Goal: Information Seeking & Learning: Learn about a topic

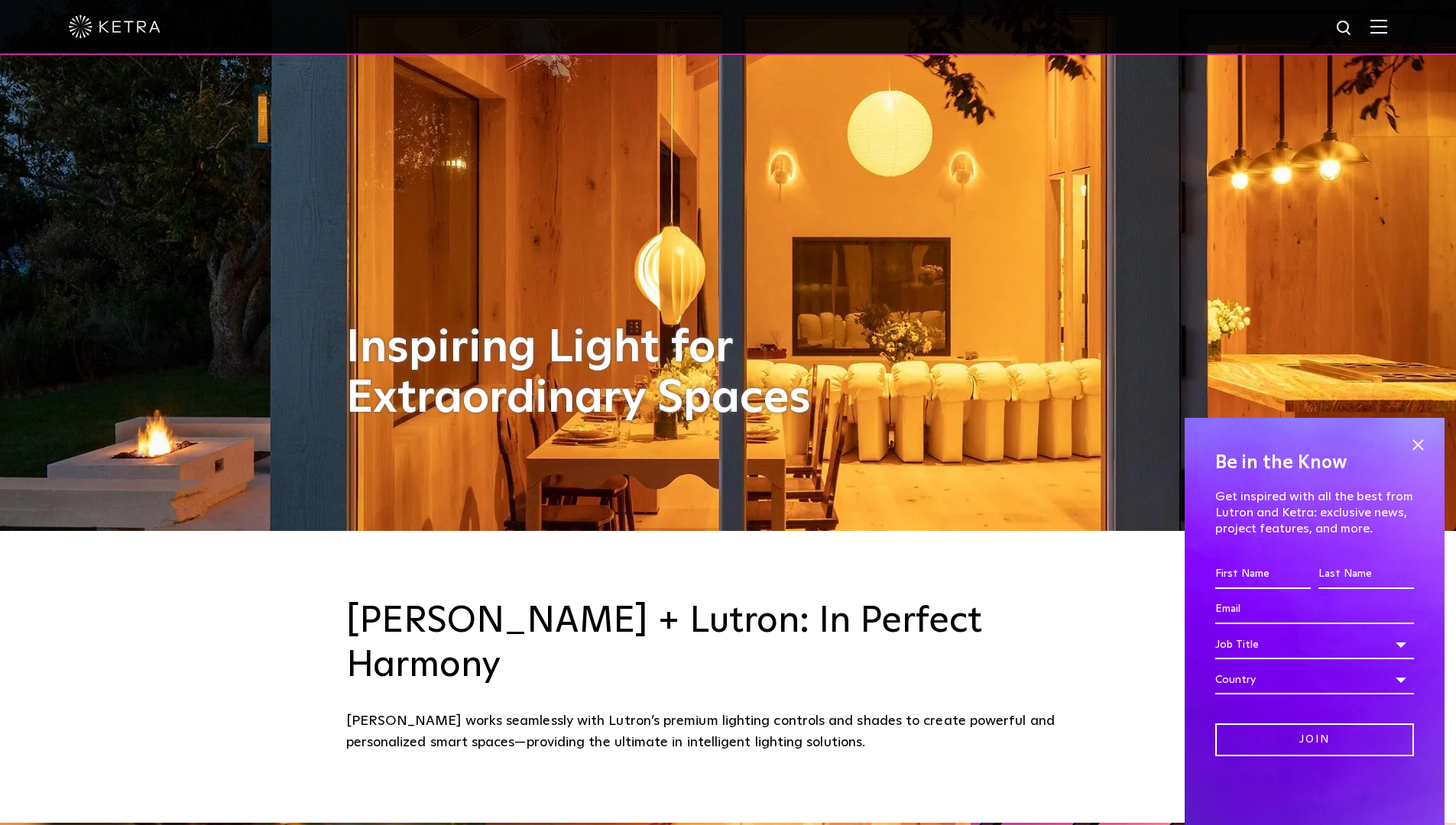
scroll to position [297, 0]
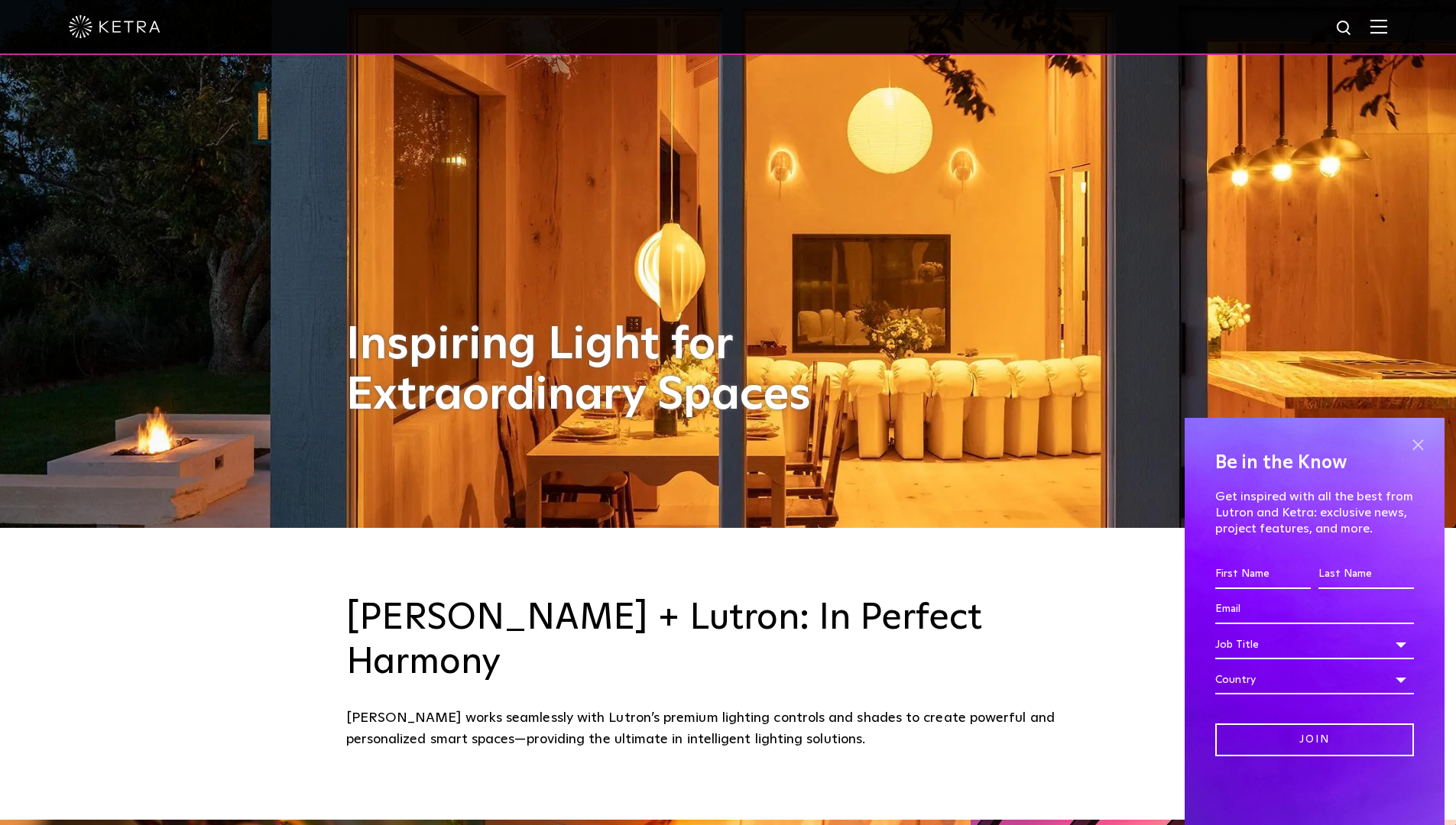
click at [1412, 445] on span at bounding box center [1417, 444] width 23 height 23
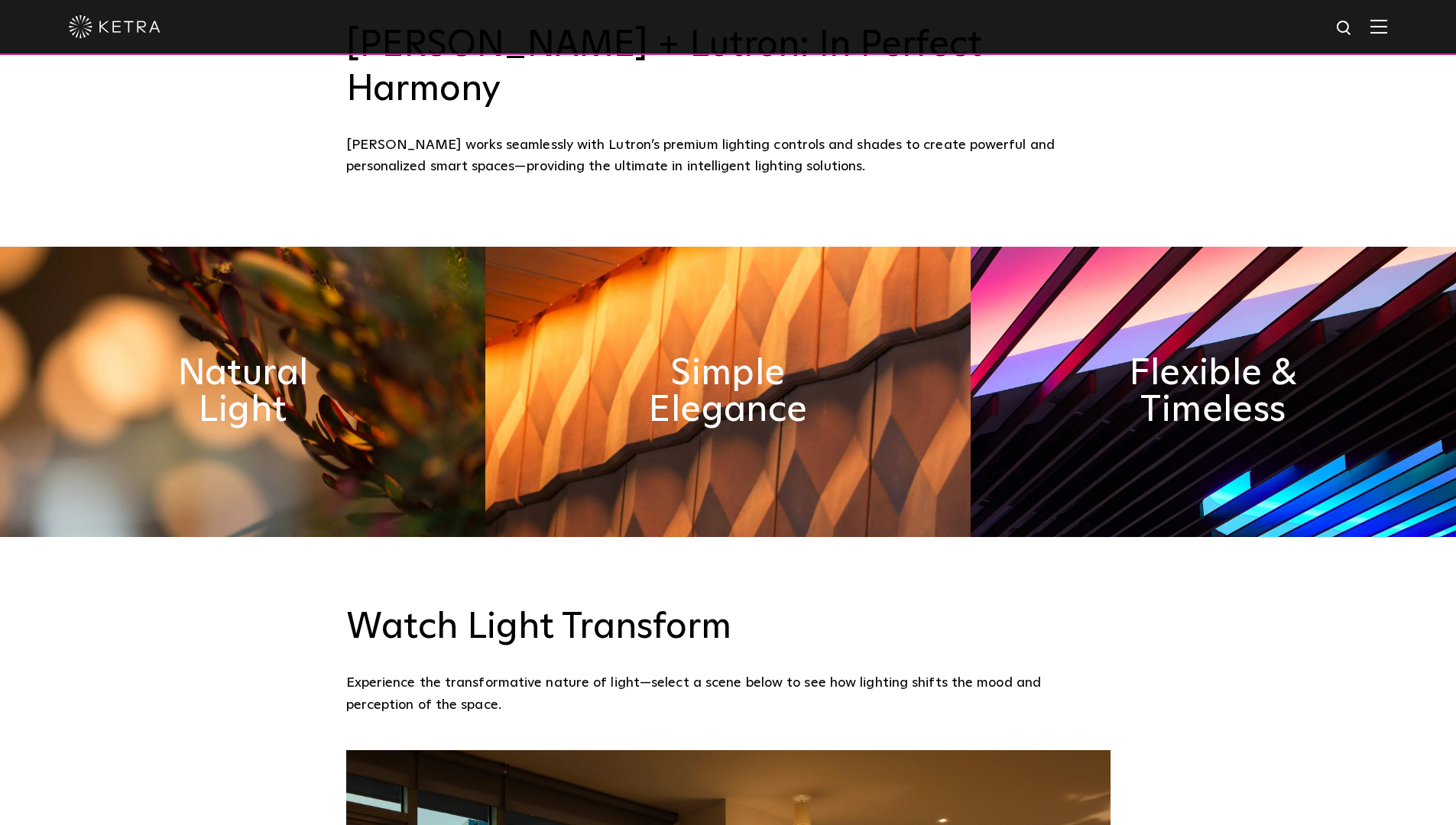
scroll to position [938, 0]
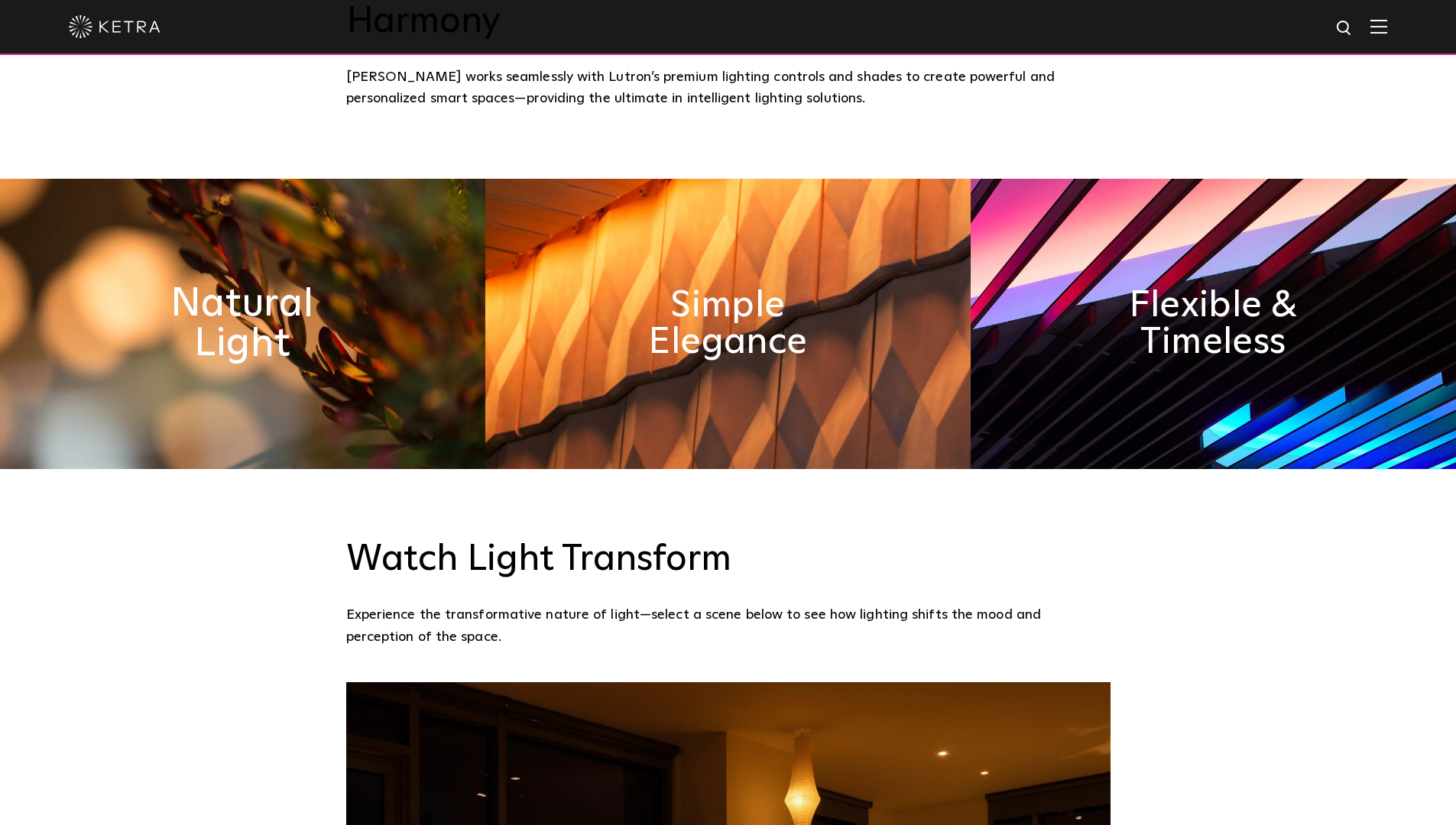
click at [227, 284] on h2 "Natural Light" at bounding box center [242, 324] width 250 height 80
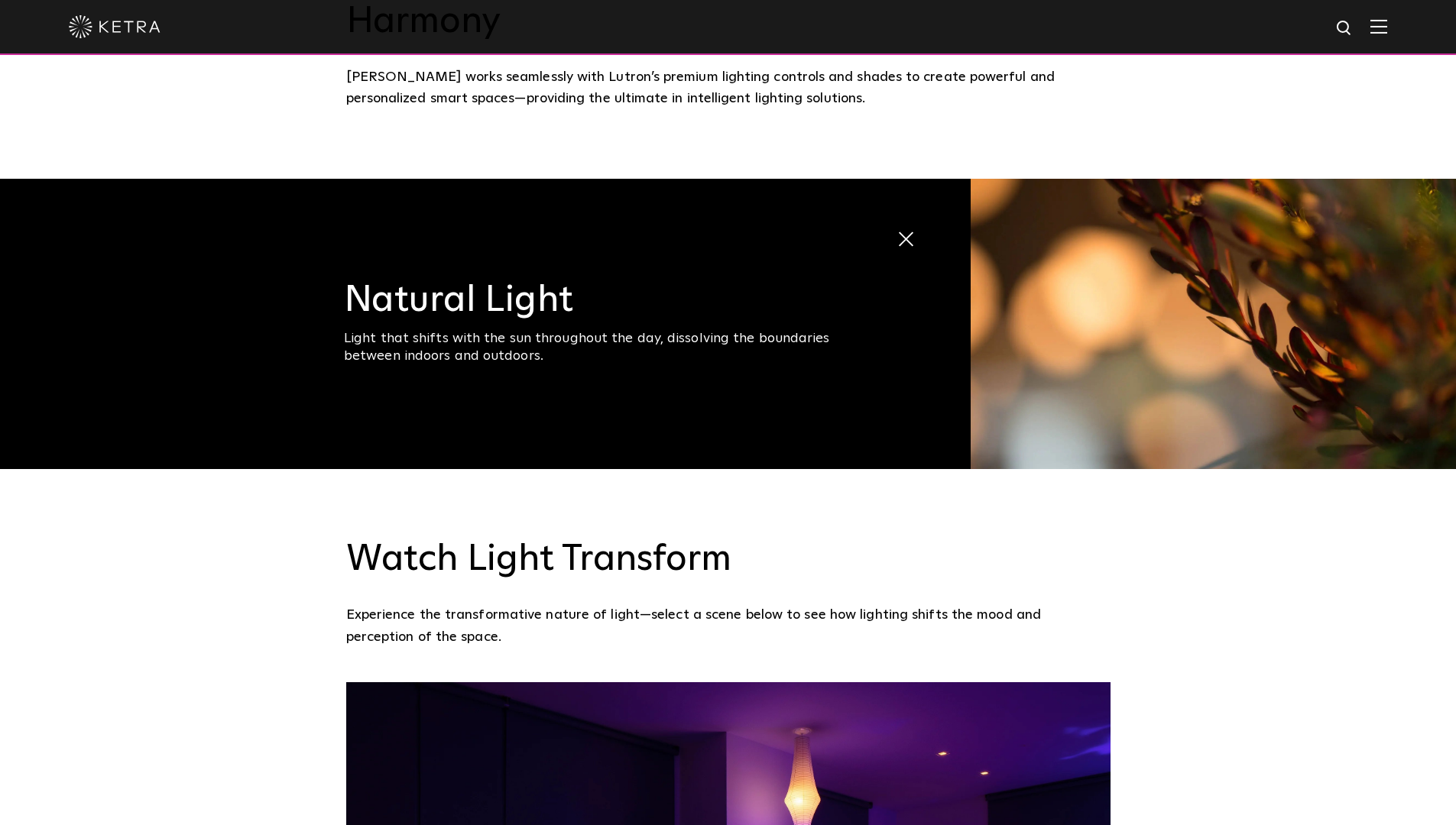
click at [531, 282] on h3 "Natural Light" at bounding box center [602, 300] width 516 height 36
click at [1270, 241] on img at bounding box center [1213, 324] width 486 height 291
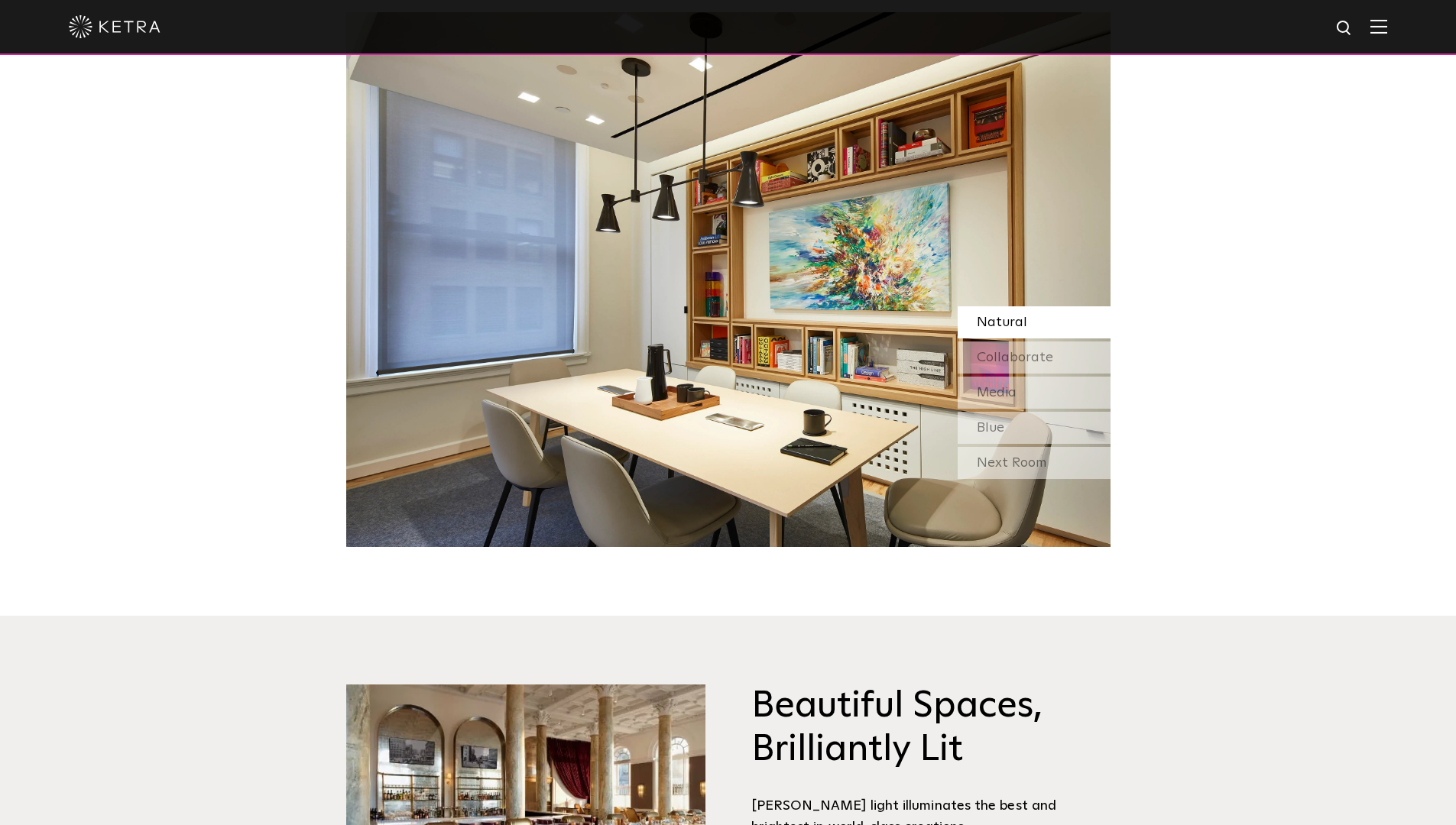
scroll to position [1340, 0]
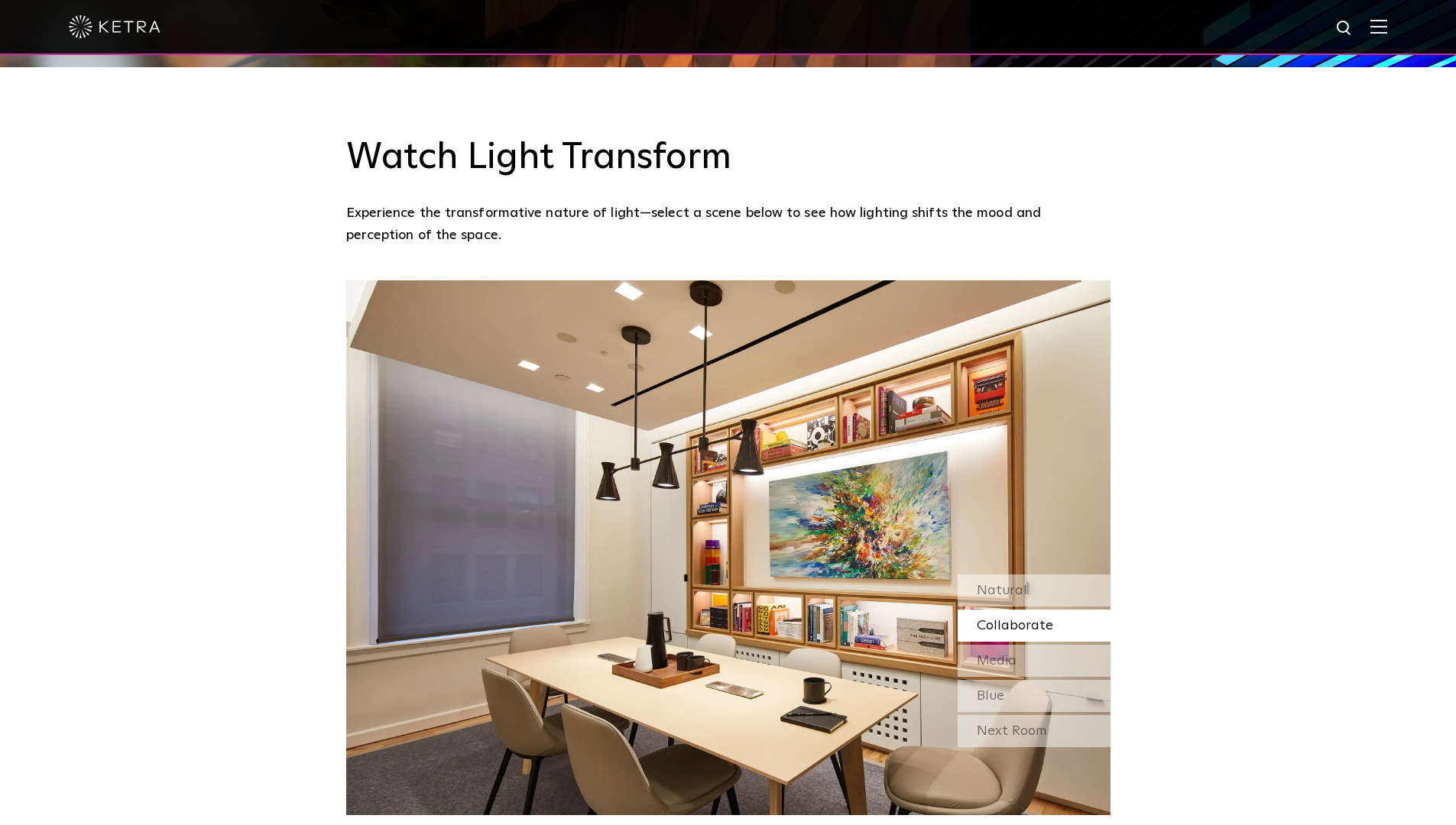
click at [1020, 618] on span "Collaborate" at bounding box center [1014, 625] width 76 height 14
click at [1020, 645] on div "Media" at bounding box center [1034, 661] width 153 height 32
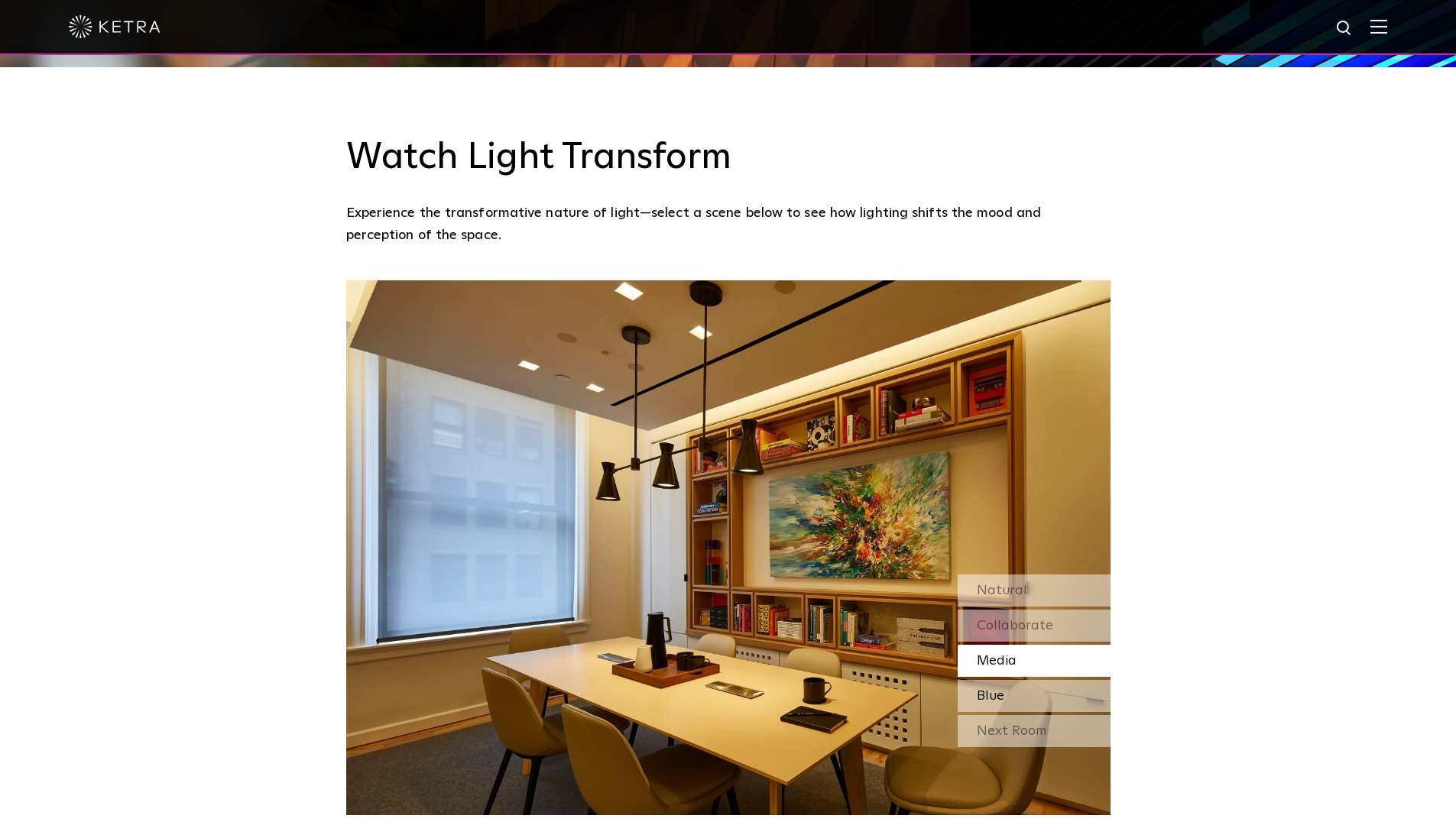
click at [1022, 679] on div "Blue" at bounding box center [1034, 695] width 153 height 32
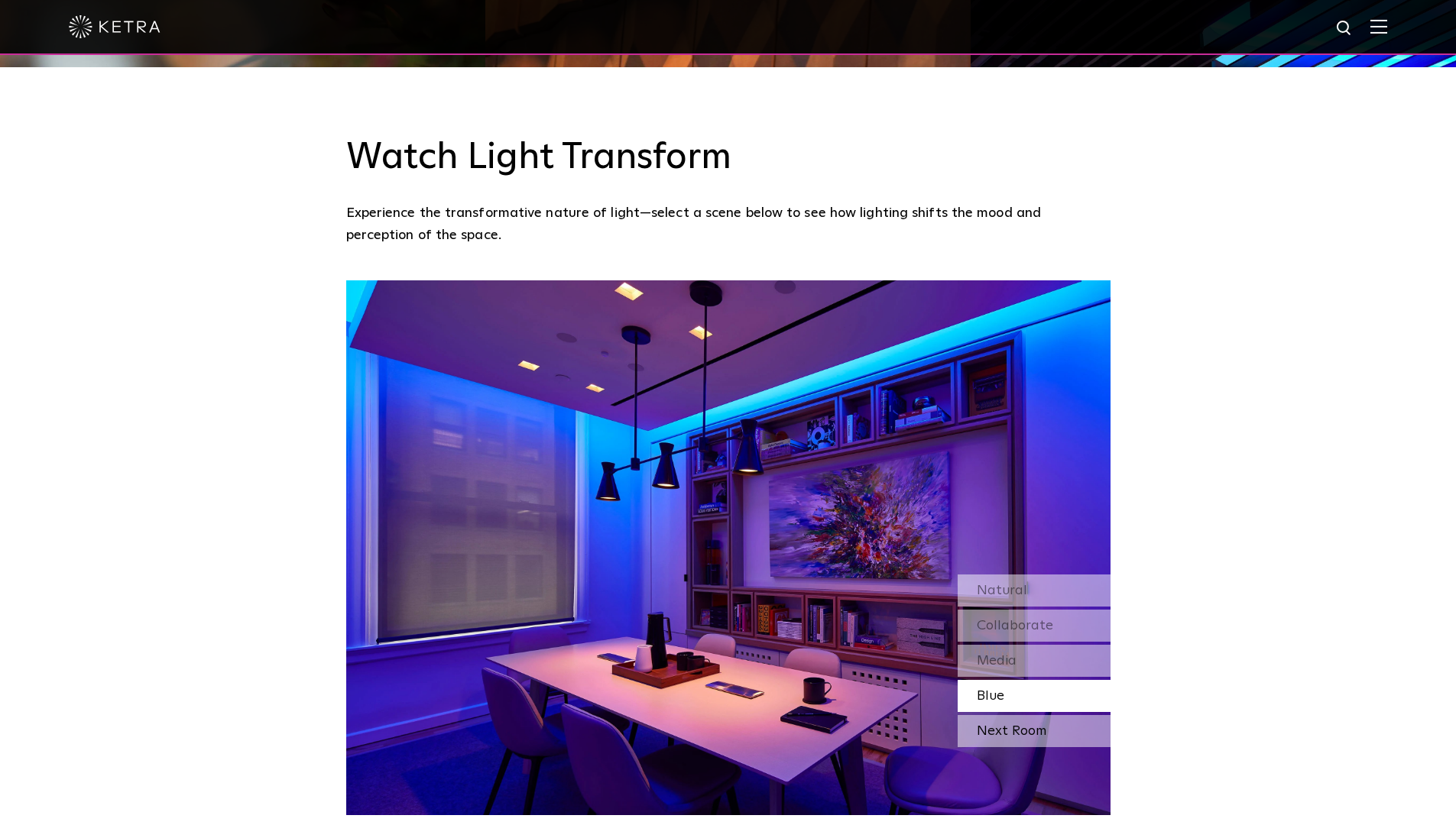
click at [1009, 715] on div "Next Room" at bounding box center [1034, 731] width 153 height 32
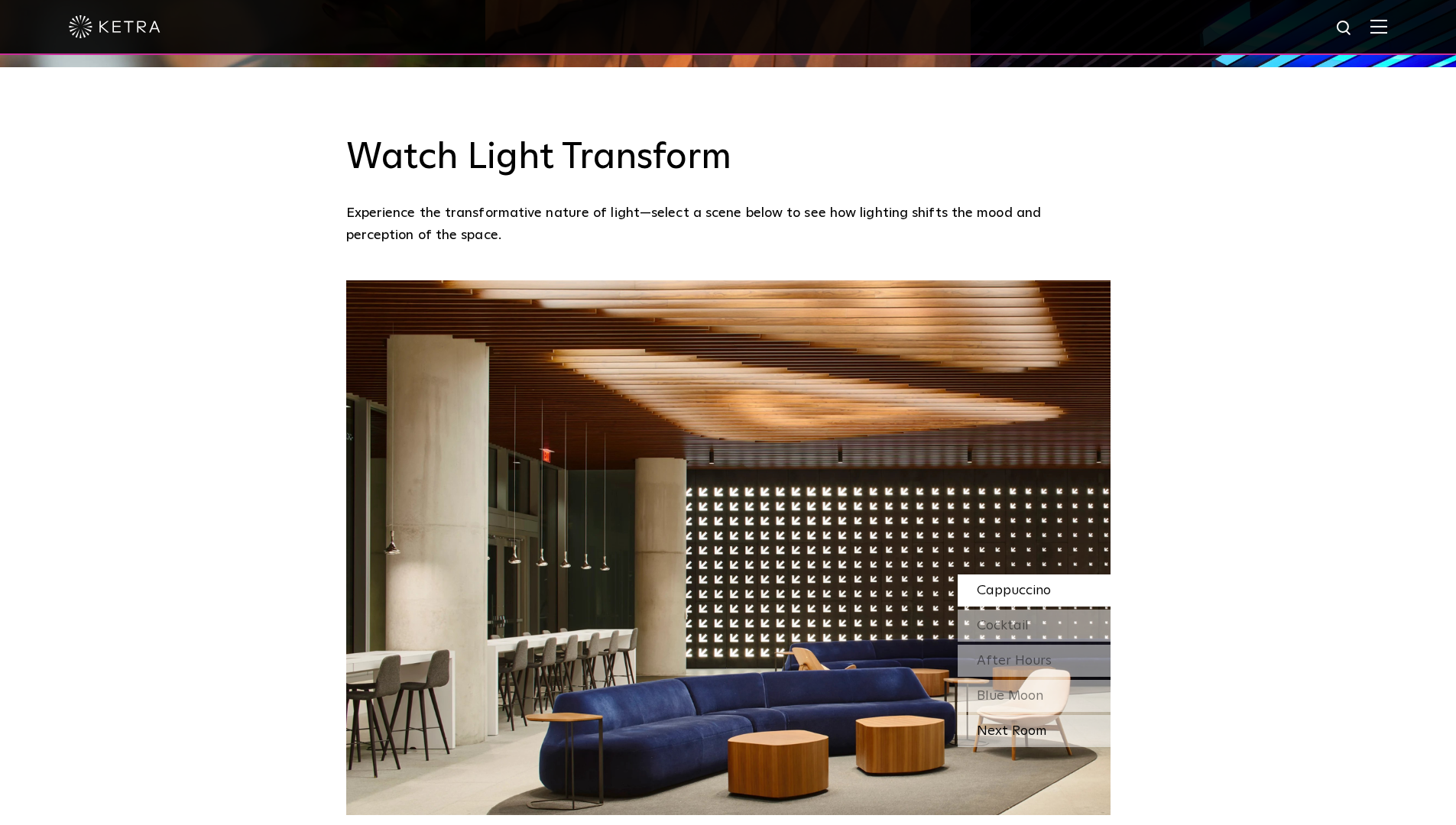
click at [1010, 715] on div "Next Room" at bounding box center [1034, 731] width 153 height 32
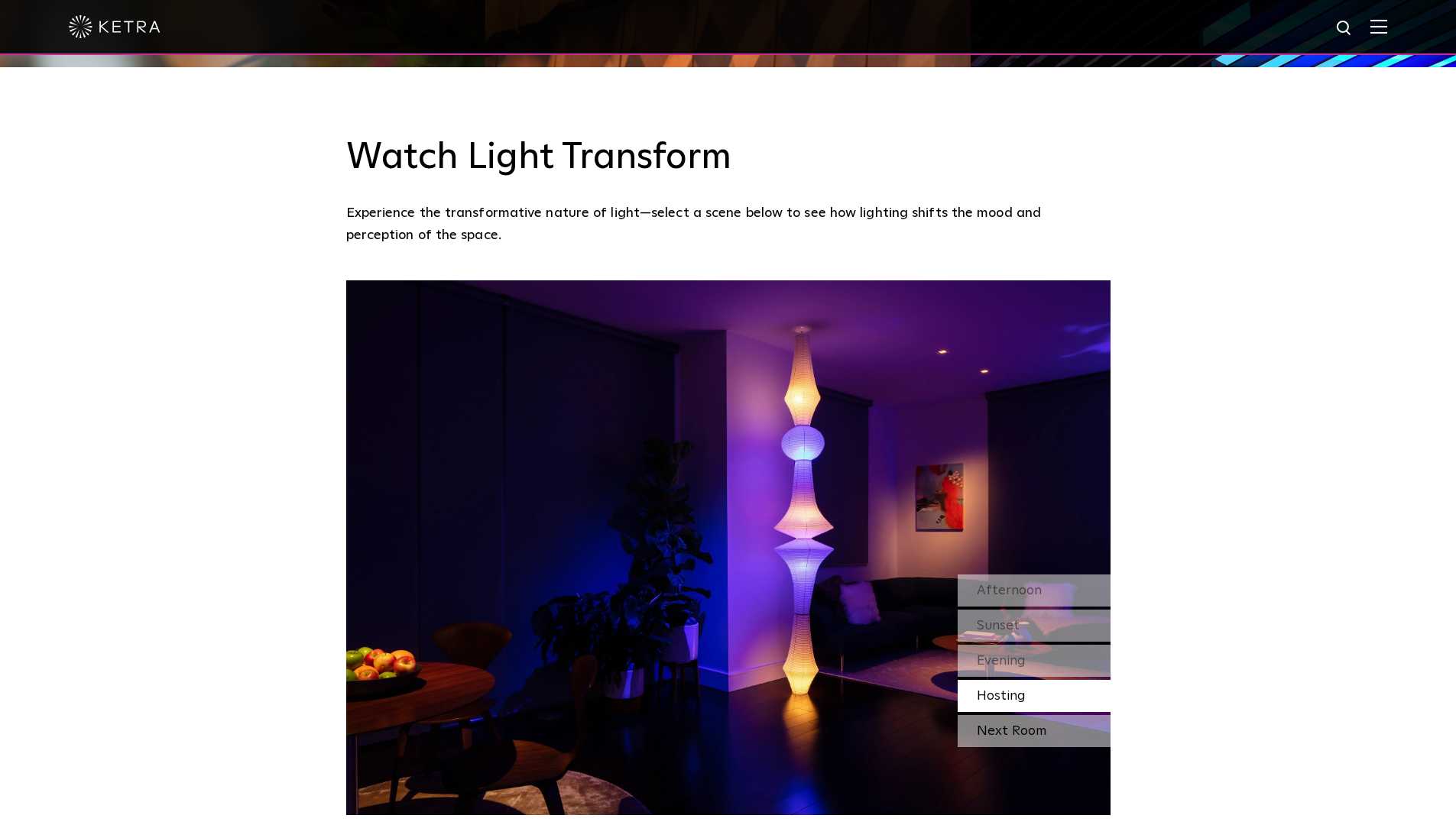
click at [1009, 715] on div "Next Room" at bounding box center [1034, 731] width 153 height 32
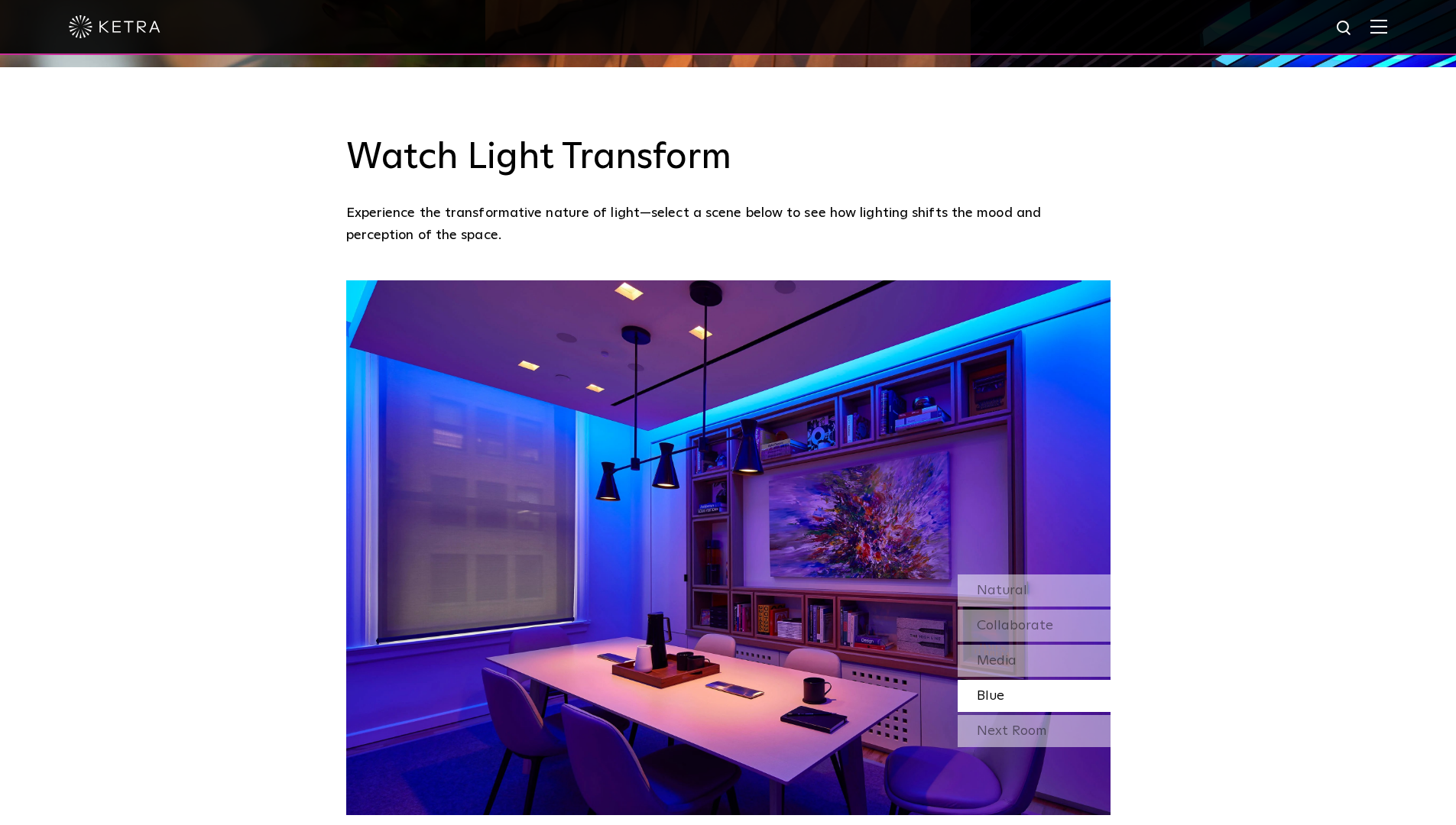
click at [1009, 715] on div "Next Room" at bounding box center [1034, 731] width 153 height 32
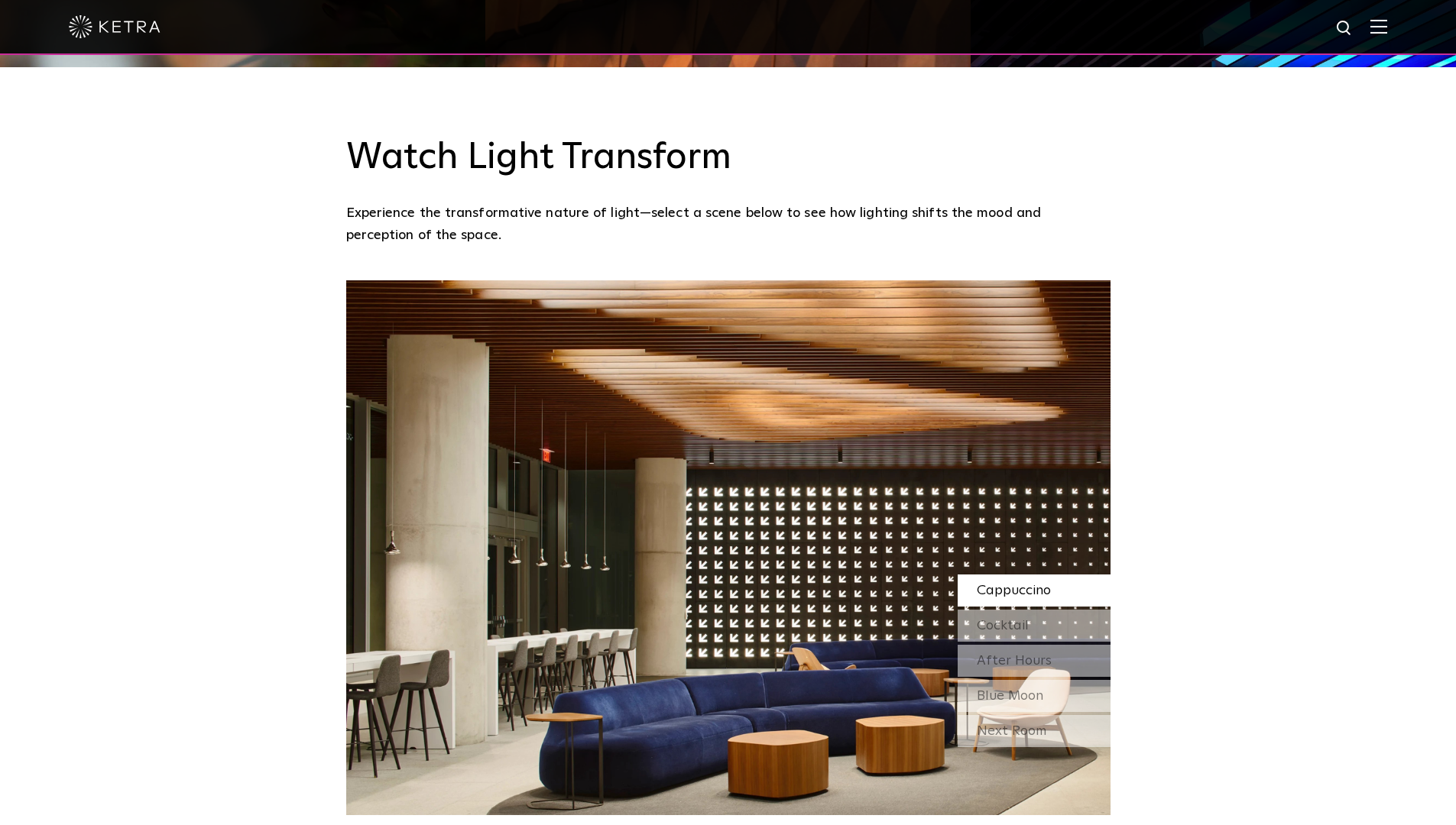
click at [1017, 584] on span "Cappuccino" at bounding box center [1013, 590] width 74 height 14
click at [1014, 618] on span "Cocktail" at bounding box center [1002, 625] width 52 height 14
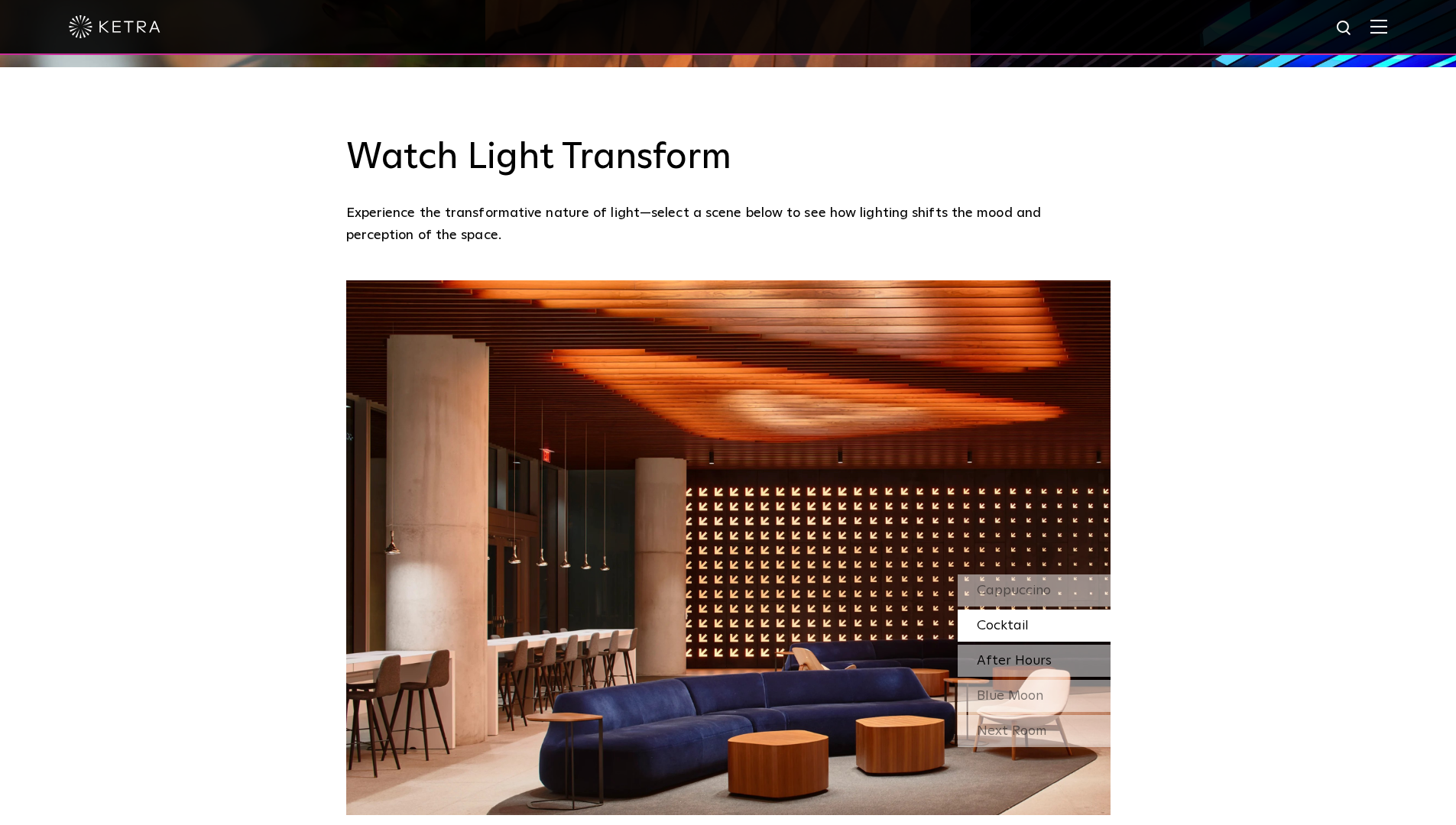
click at [1000, 654] on span "After Hours" at bounding box center [1014, 661] width 75 height 14
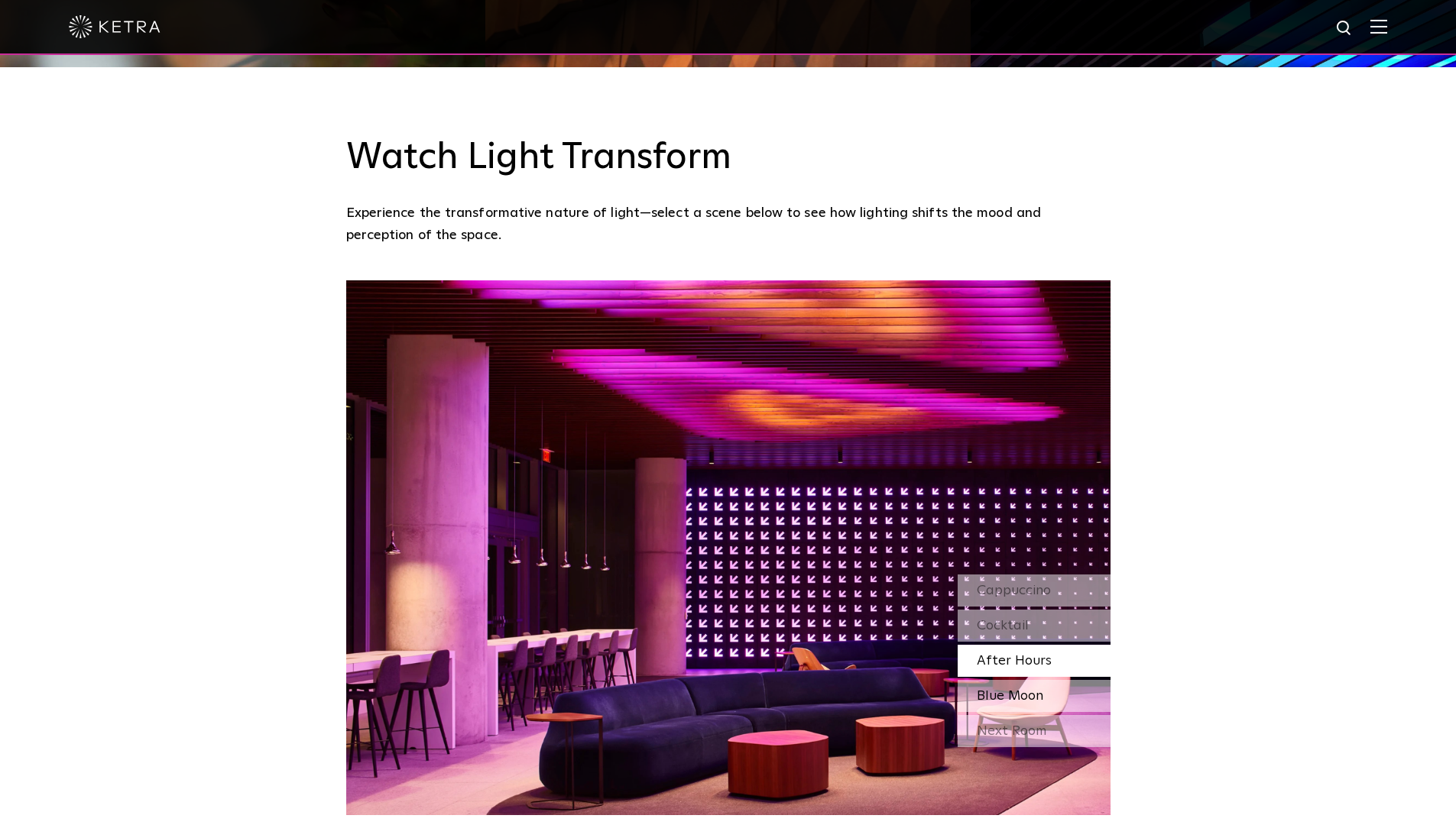
click at [1002, 679] on div "Blue Moon" at bounding box center [1034, 695] width 153 height 32
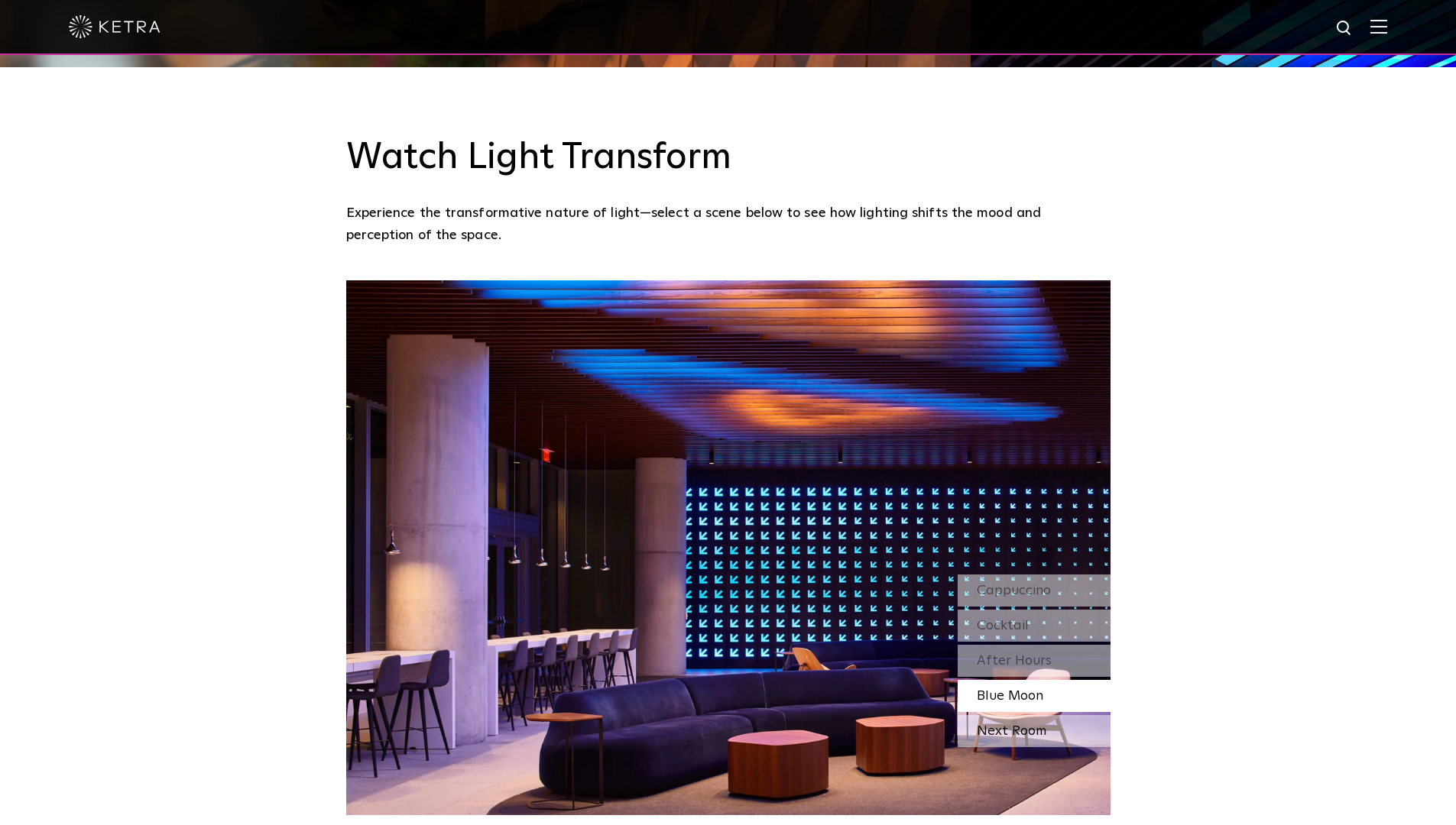
click at [993, 715] on div "Next Room" at bounding box center [1034, 731] width 153 height 32
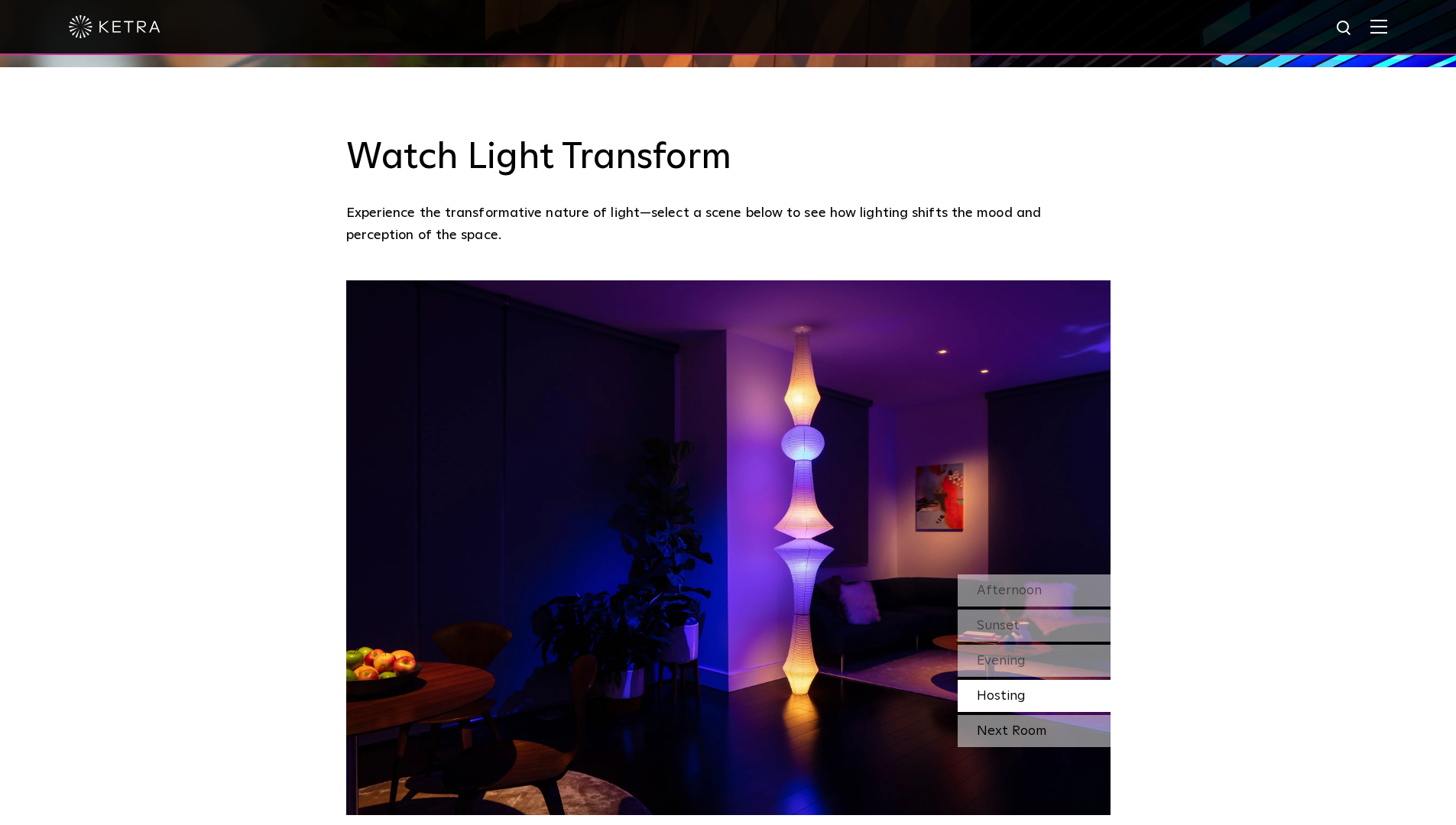
click at [993, 715] on div "Next Room" at bounding box center [1034, 731] width 153 height 32
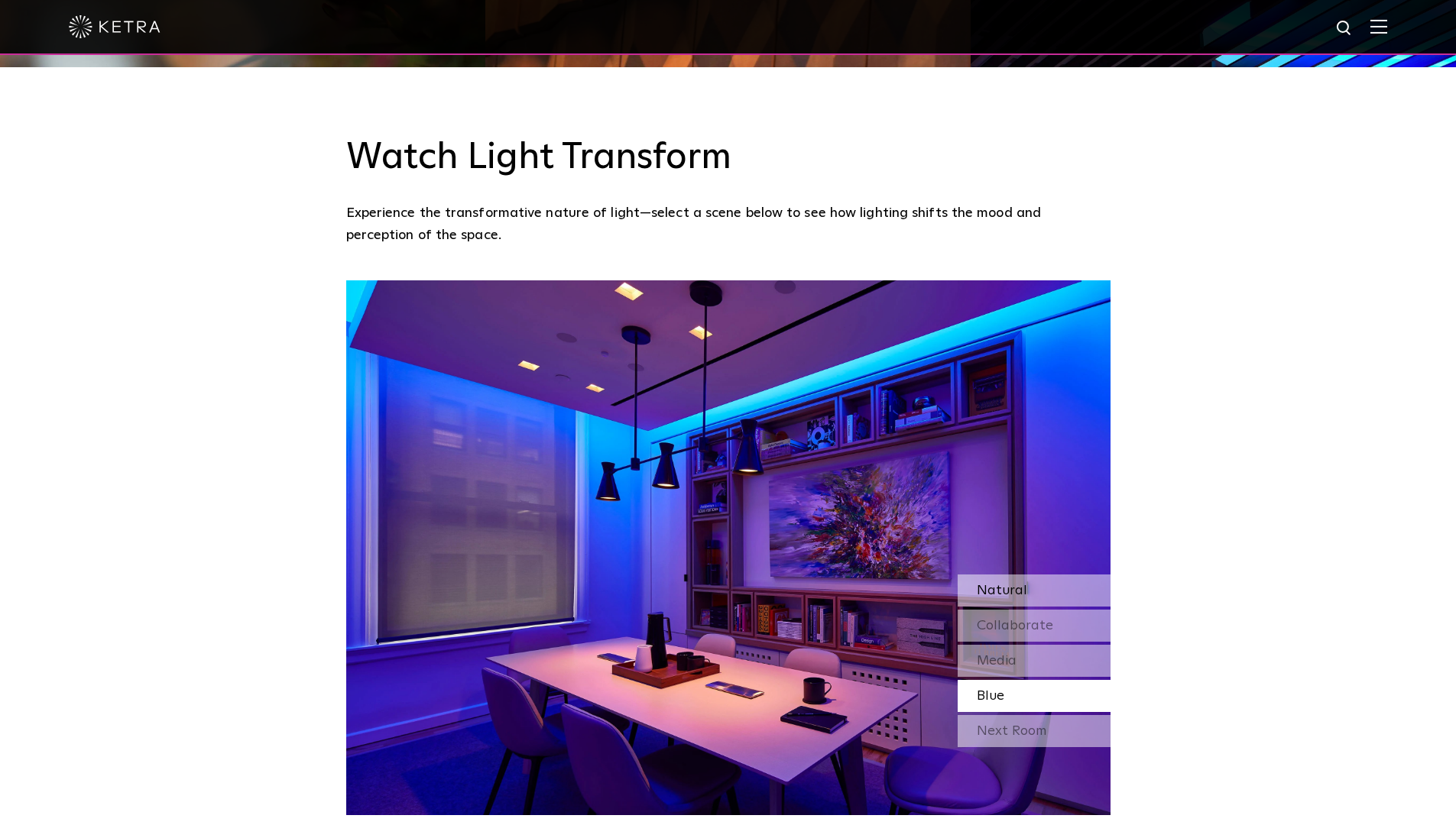
click at [1003, 584] on span "Natural" at bounding box center [1002, 590] width 51 height 14
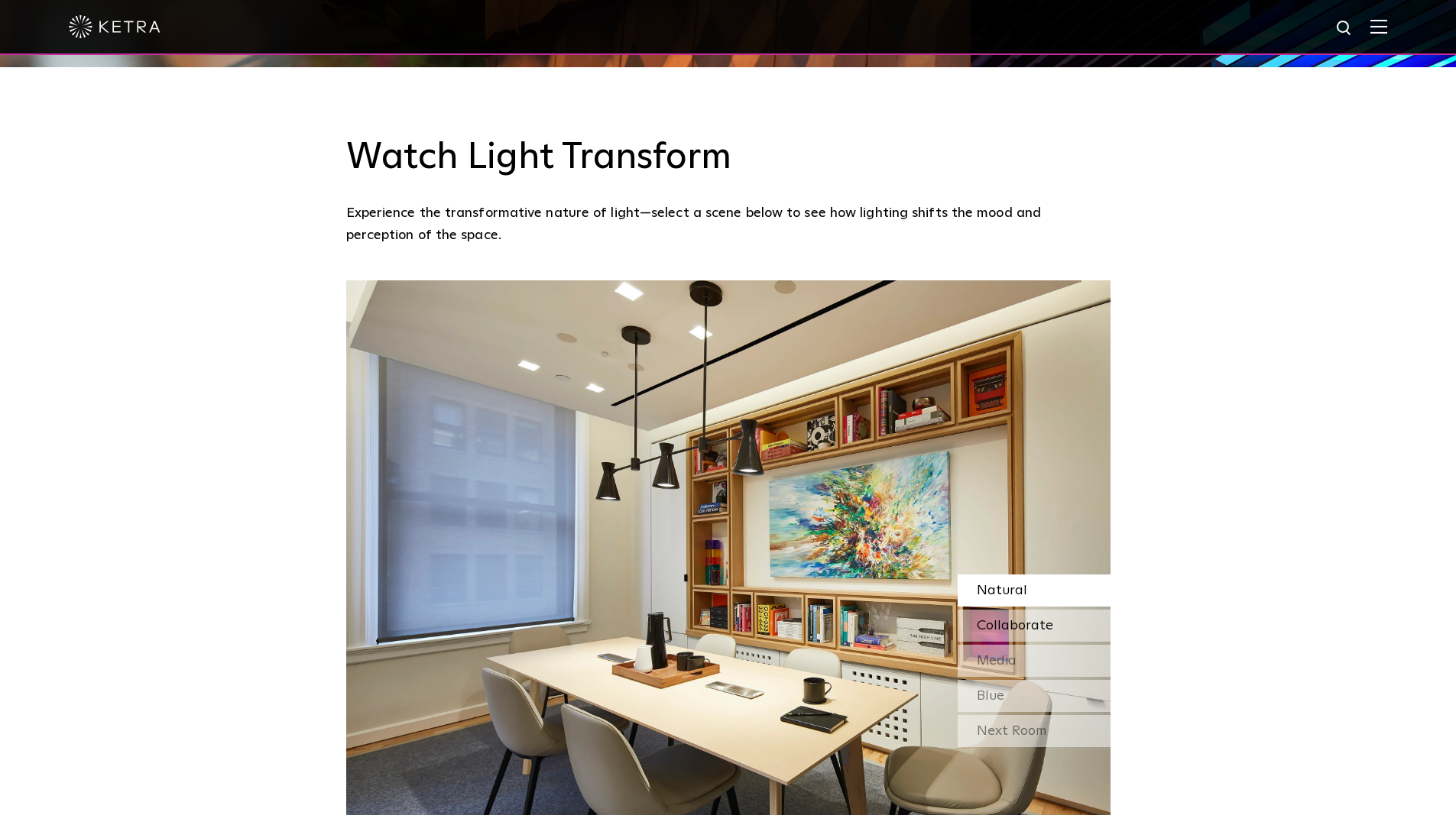
click at [1003, 618] on span "Collaborate" at bounding box center [1014, 625] width 76 height 14
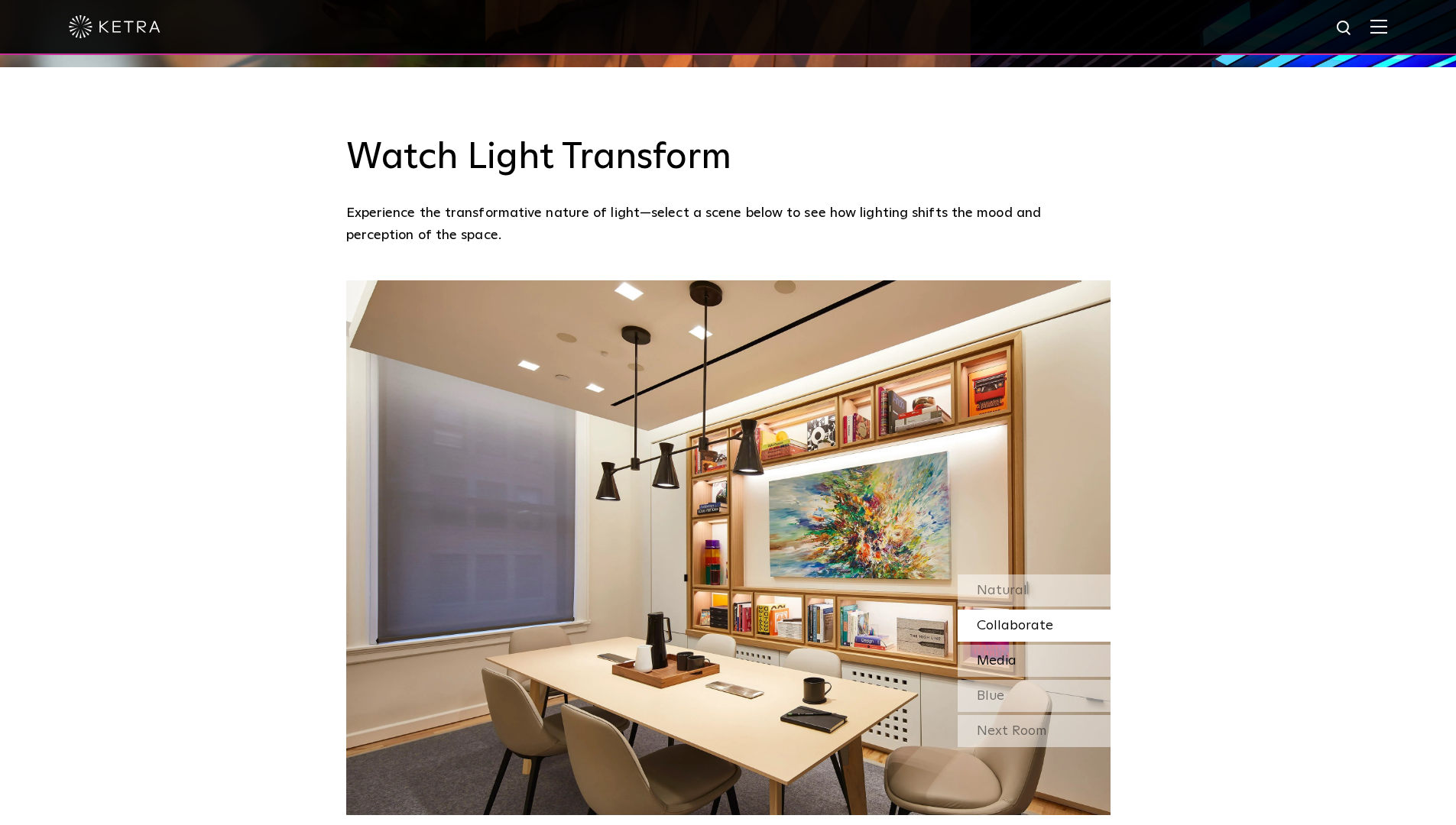
click at [1003, 654] on span "Media" at bounding box center [996, 661] width 40 height 14
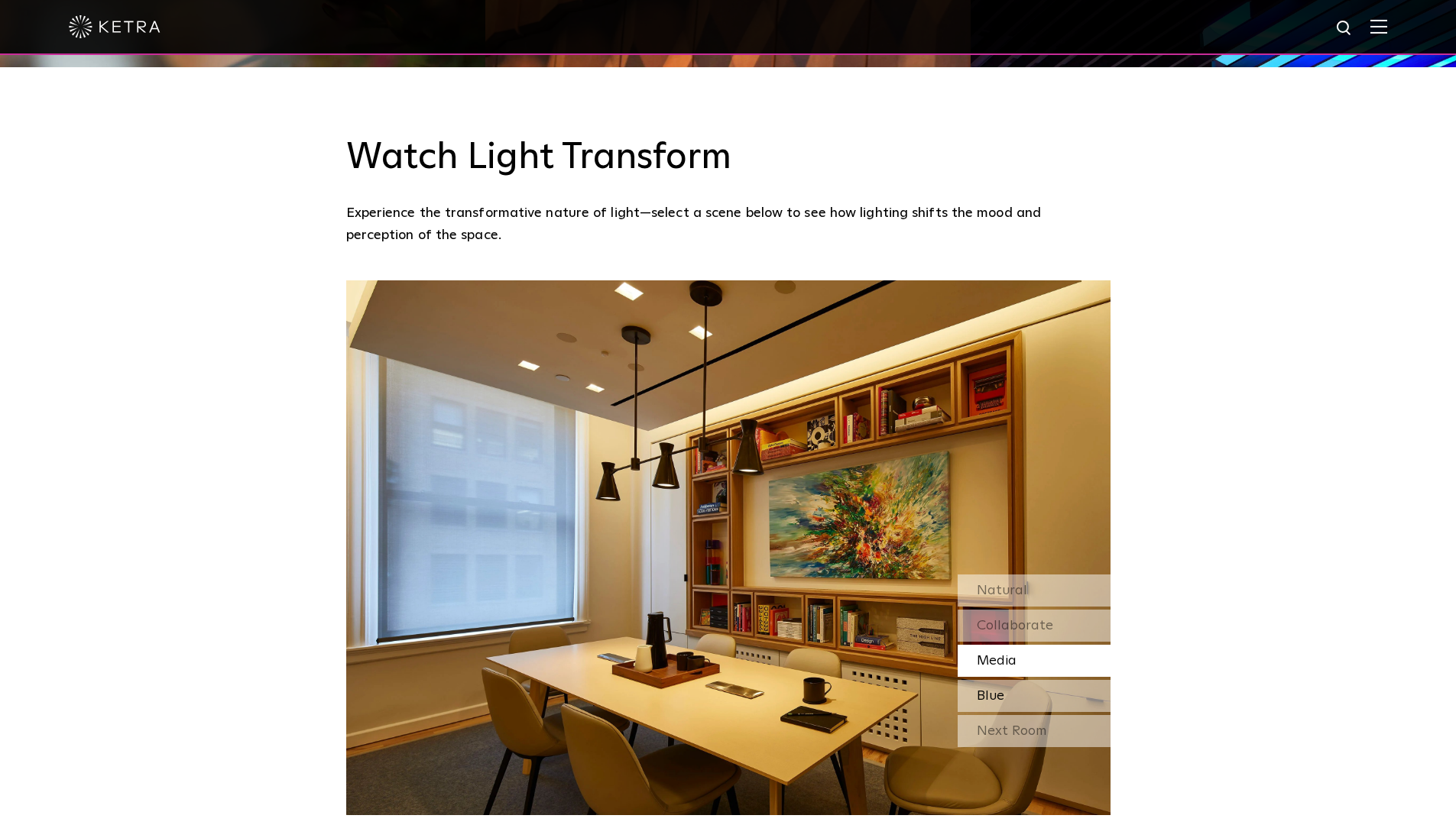
click at [994, 689] on span "Blue" at bounding box center [990, 695] width 27 height 14
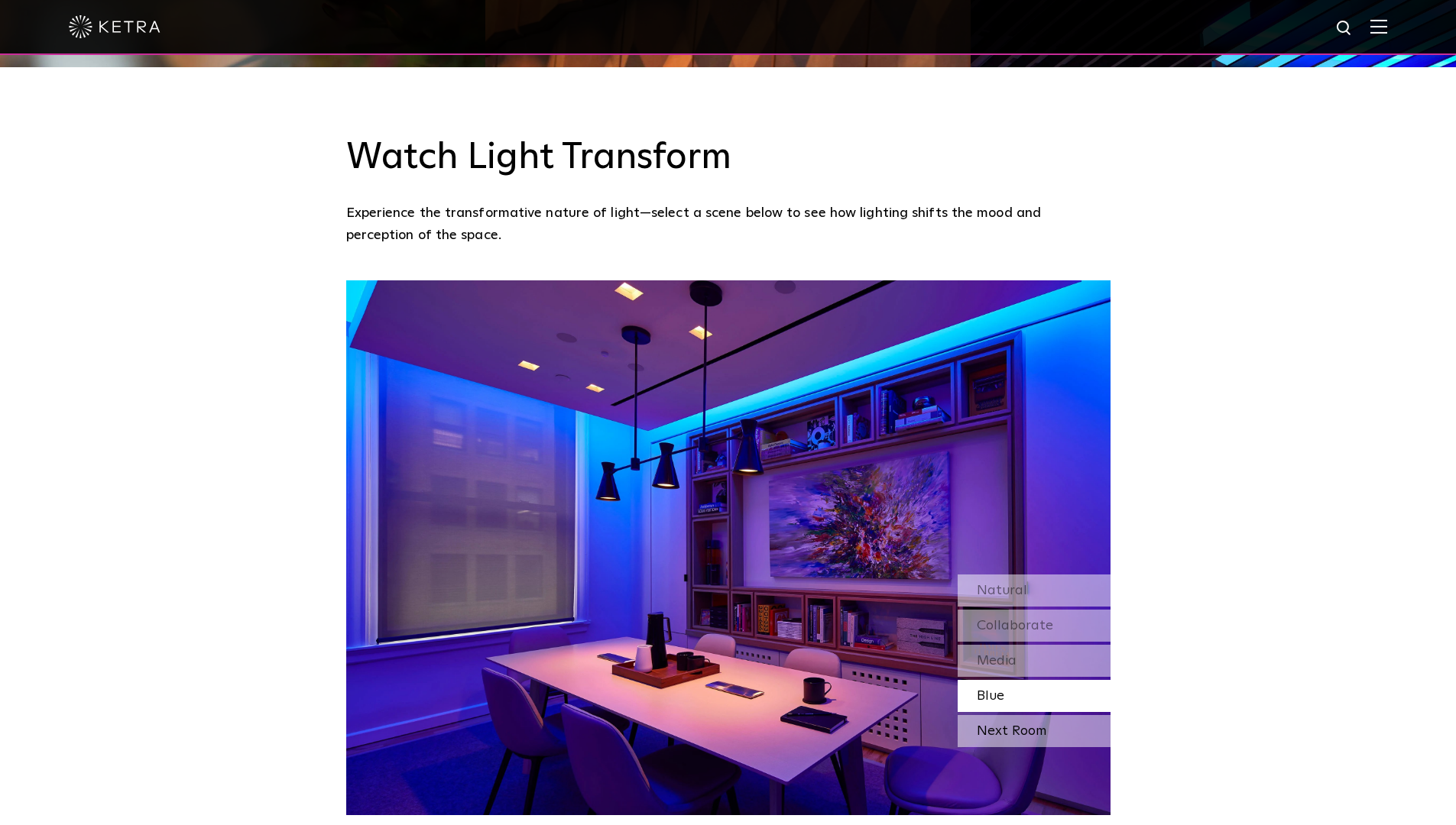
click at [998, 715] on div "Next Room" at bounding box center [1034, 731] width 153 height 32
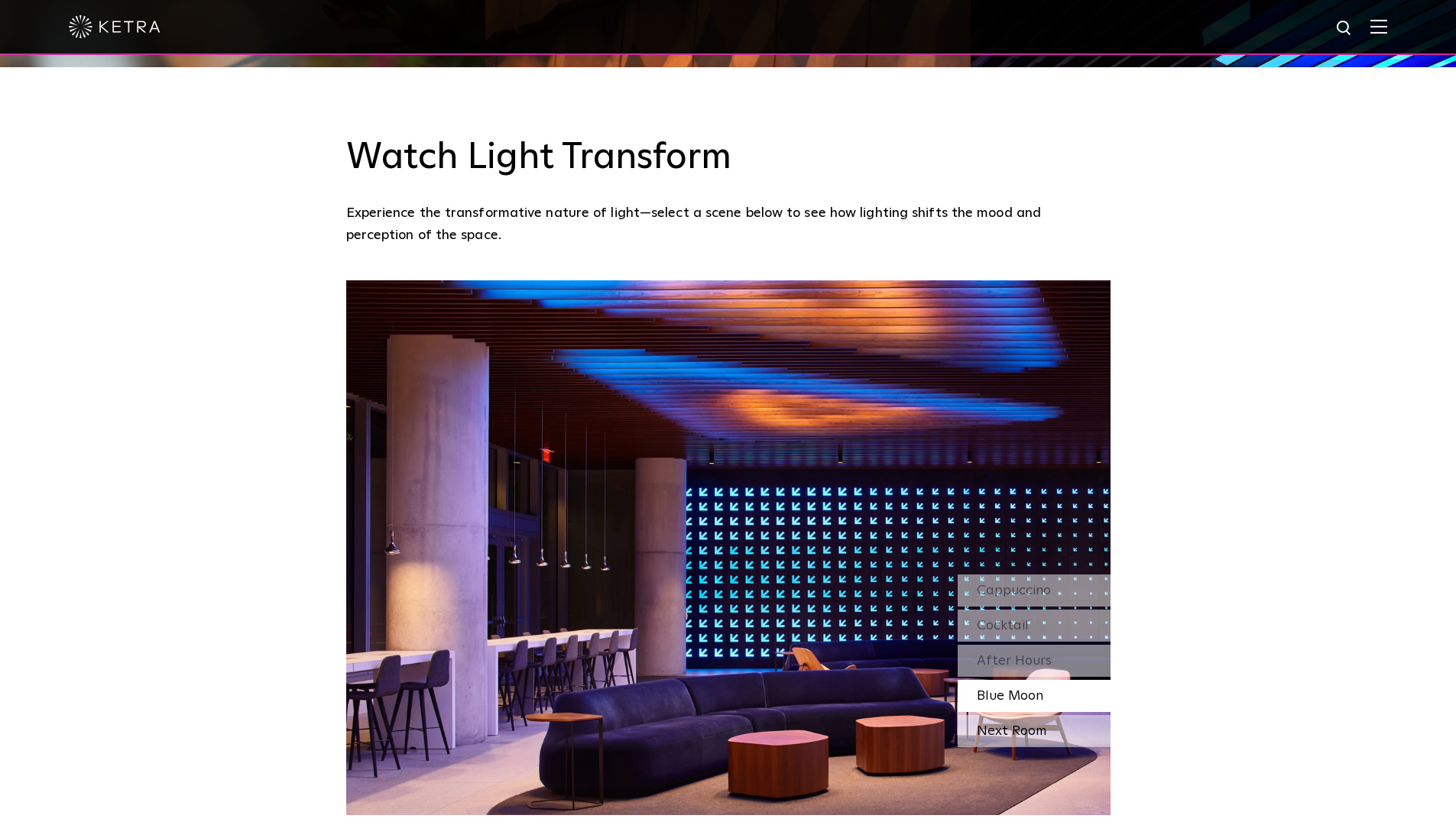
click at [997, 715] on div "Next Room" at bounding box center [1034, 731] width 153 height 32
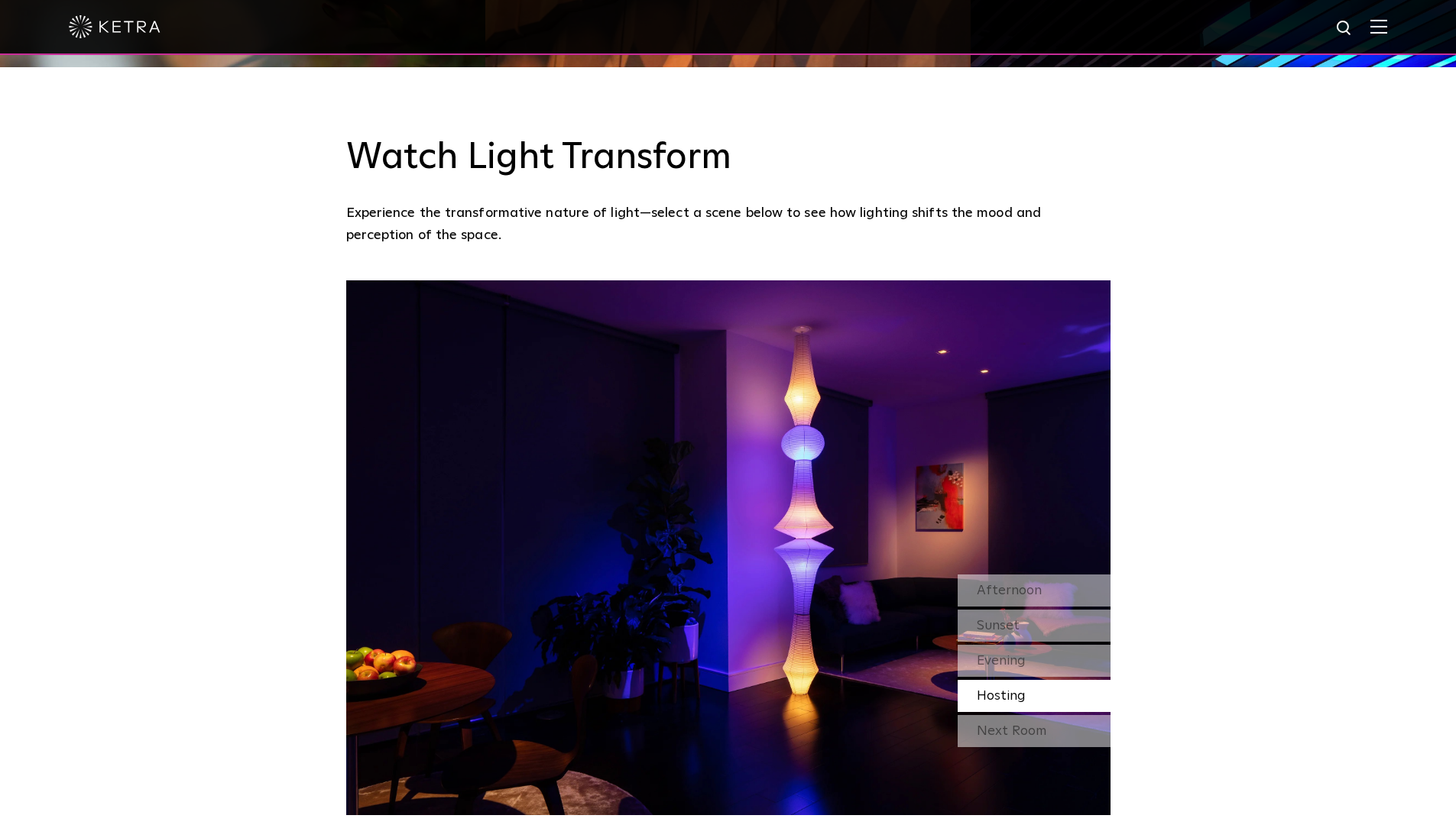
click at [997, 715] on div "Next Room" at bounding box center [1034, 731] width 153 height 32
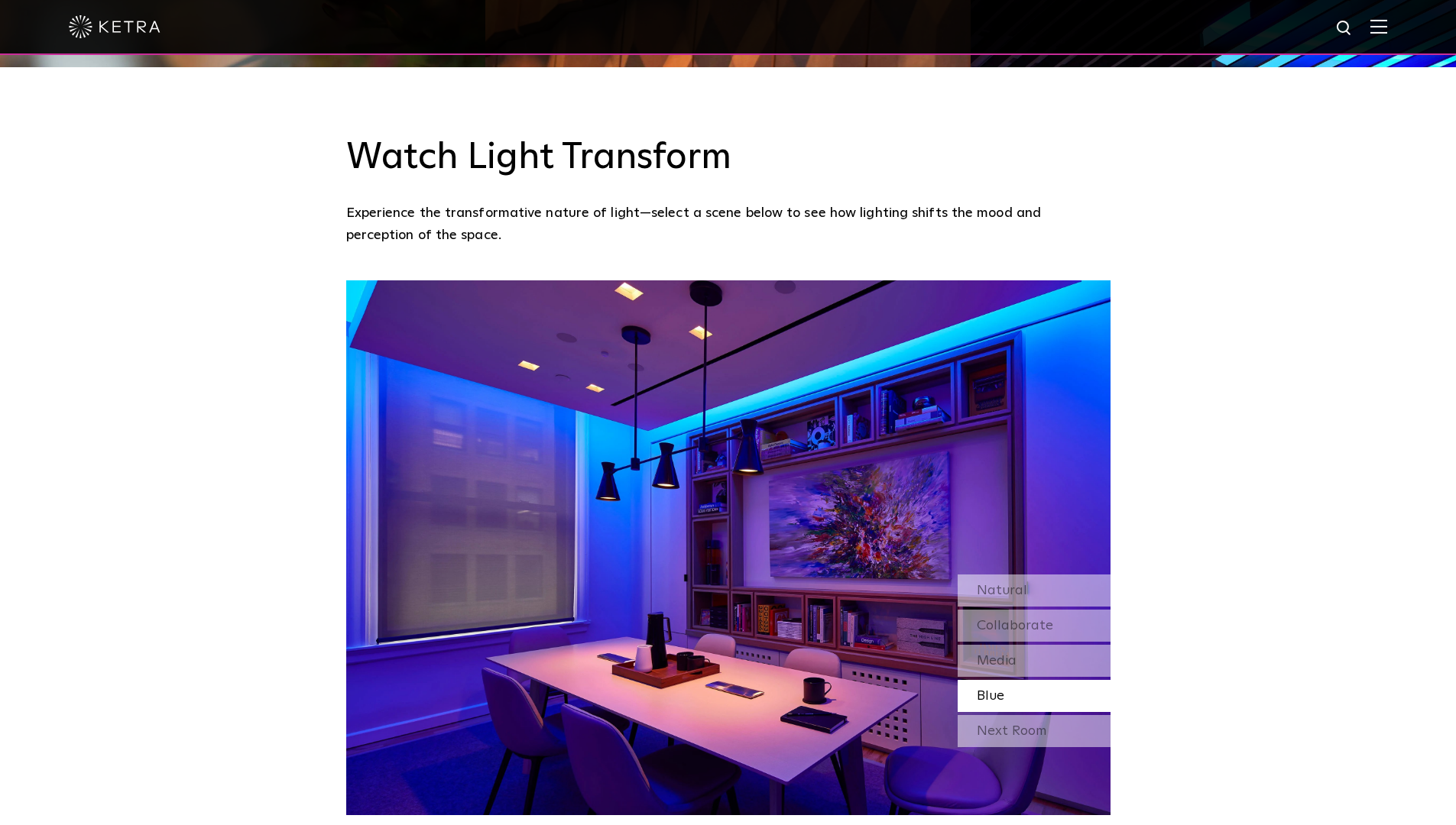
click at [997, 715] on div "Next Room" at bounding box center [1034, 731] width 153 height 32
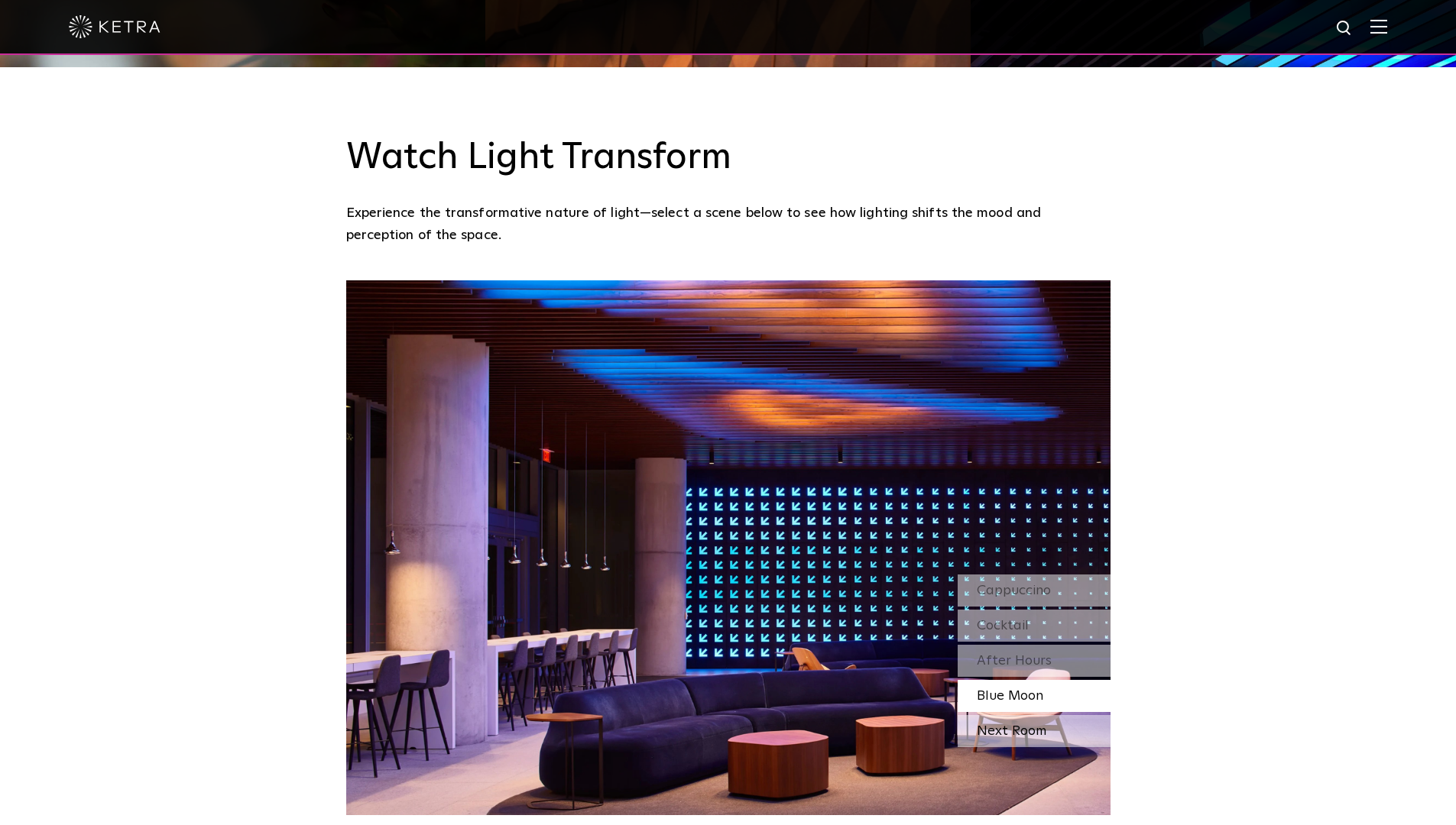
click at [997, 715] on div "Next Room" at bounding box center [1034, 731] width 153 height 32
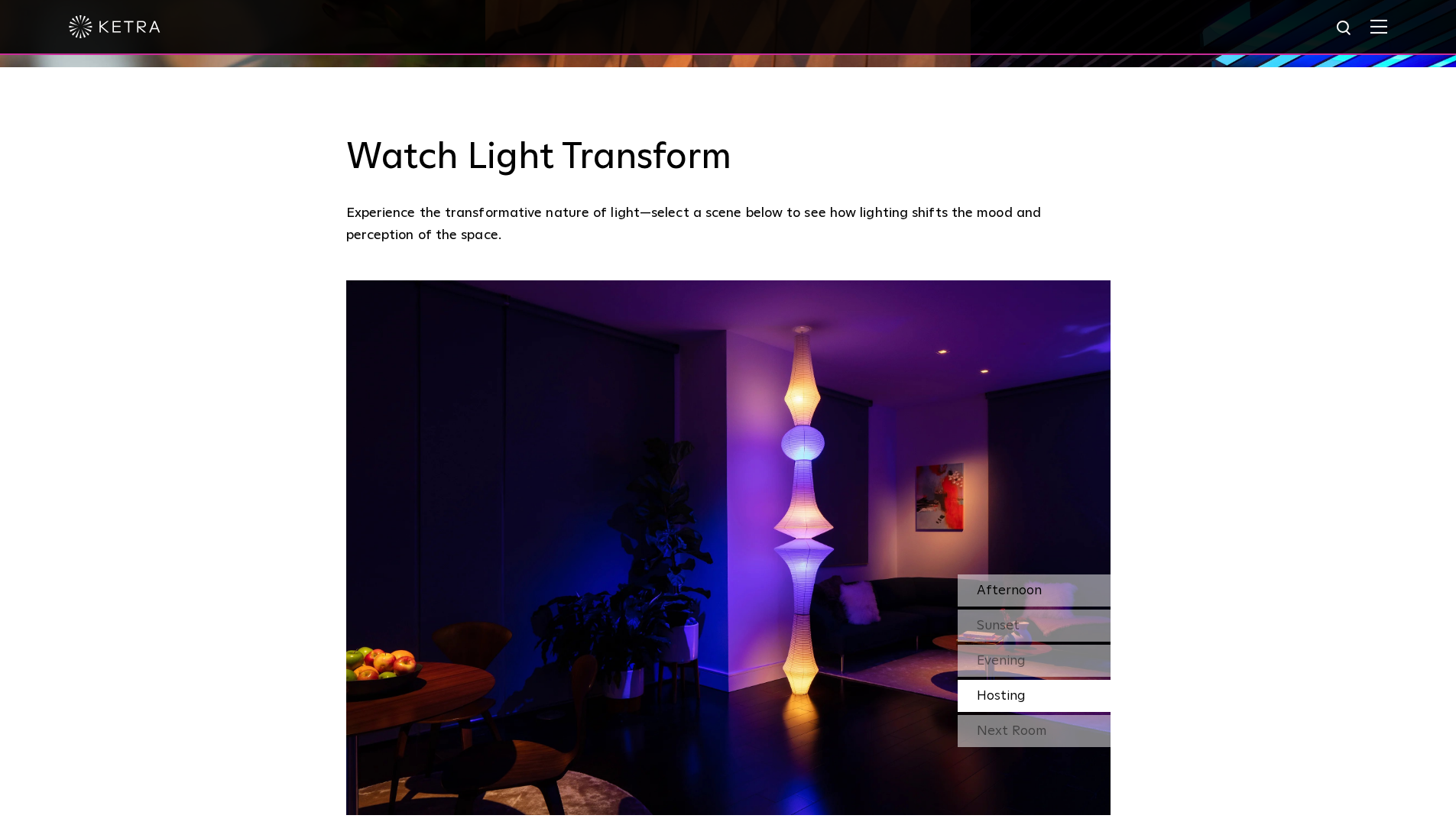
click at [1000, 584] on span "Afternoon" at bounding box center [1009, 590] width 65 height 14
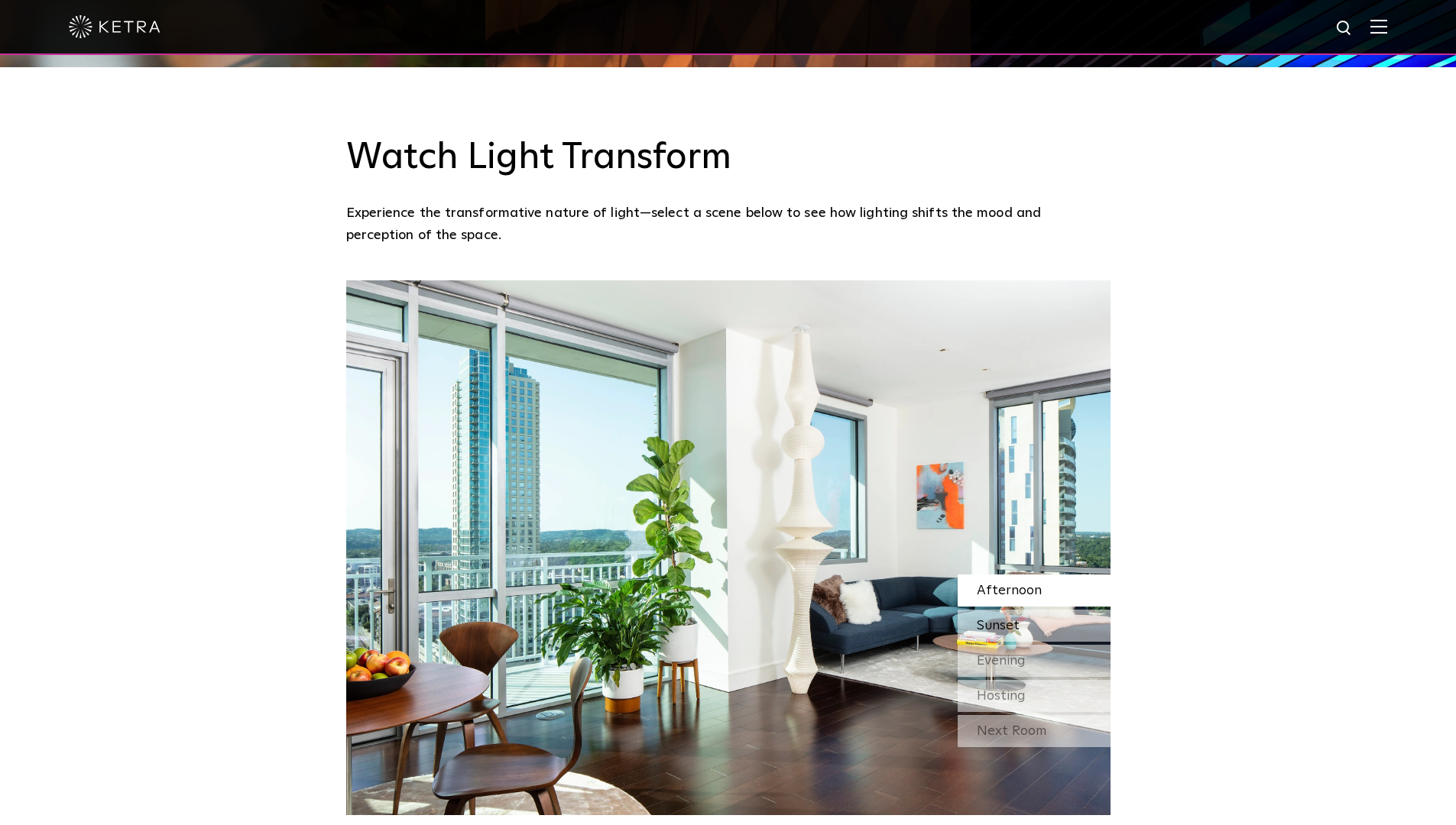
click at [998, 618] on span "Sunset" at bounding box center [998, 625] width 42 height 14
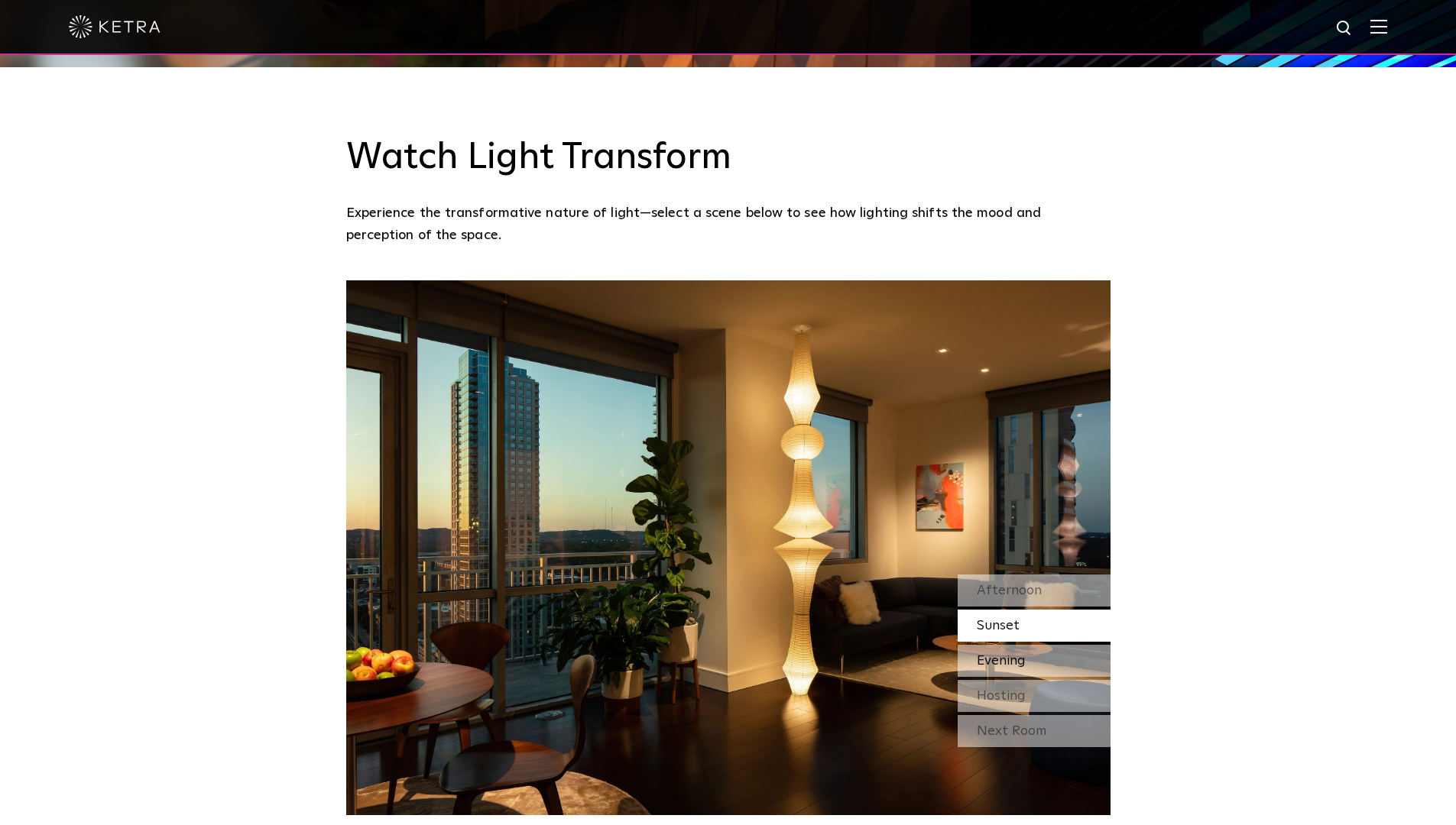
click at [999, 654] on span "Evening" at bounding box center [1001, 661] width 49 height 14
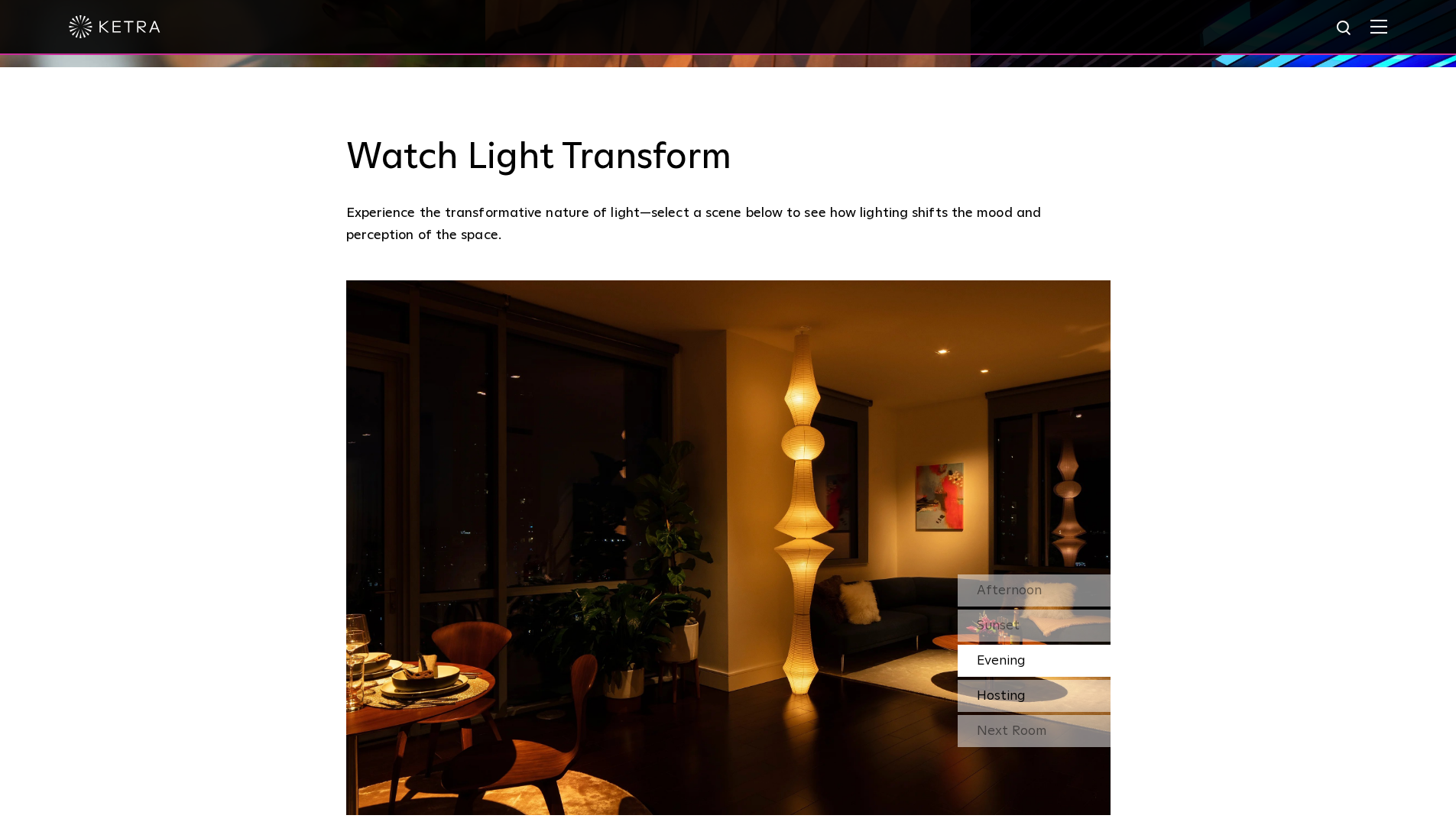
click at [1000, 689] on span "Hosting" at bounding box center [1001, 695] width 49 height 14
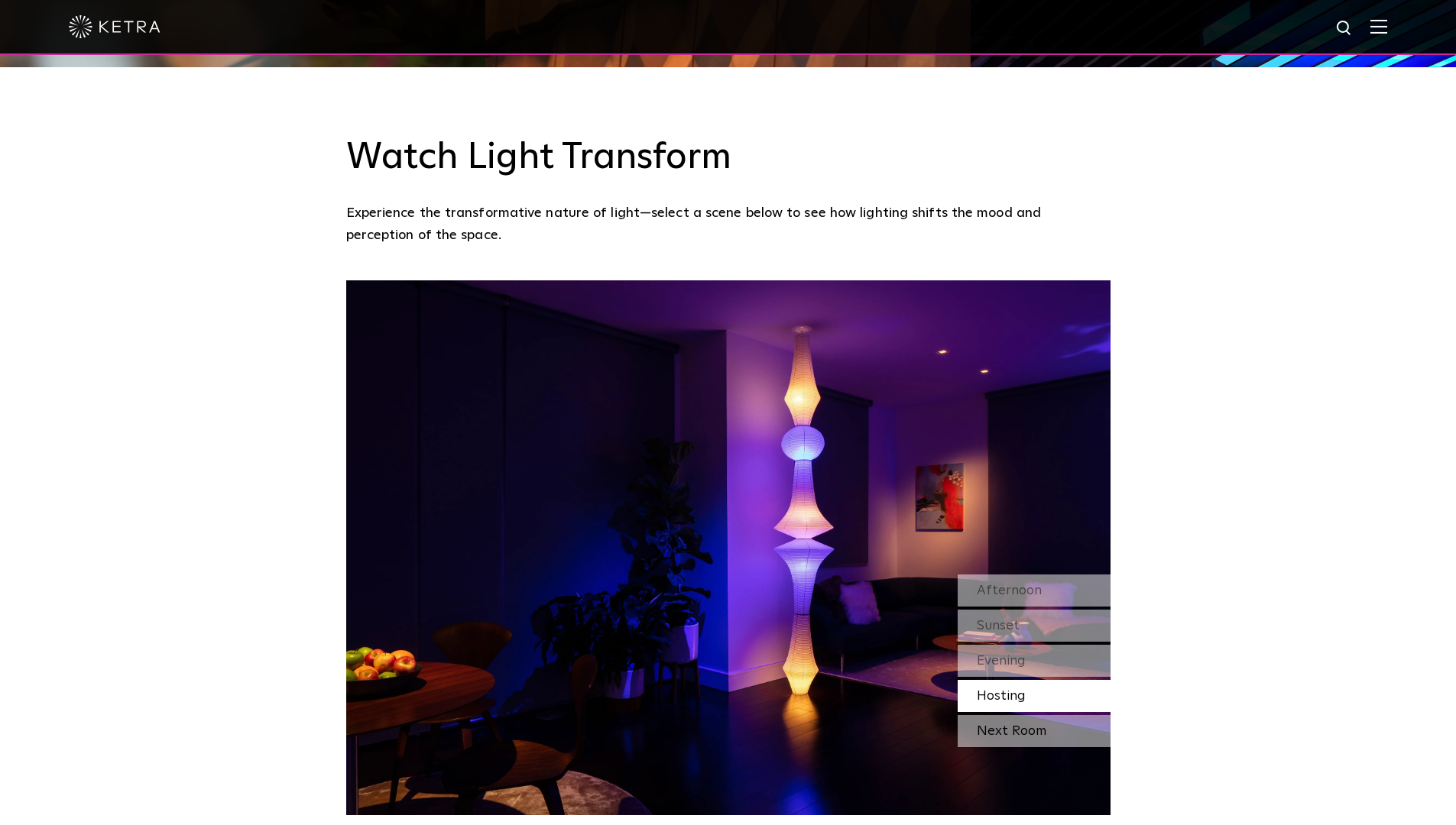
click at [1003, 715] on div "Next Room" at bounding box center [1034, 731] width 153 height 32
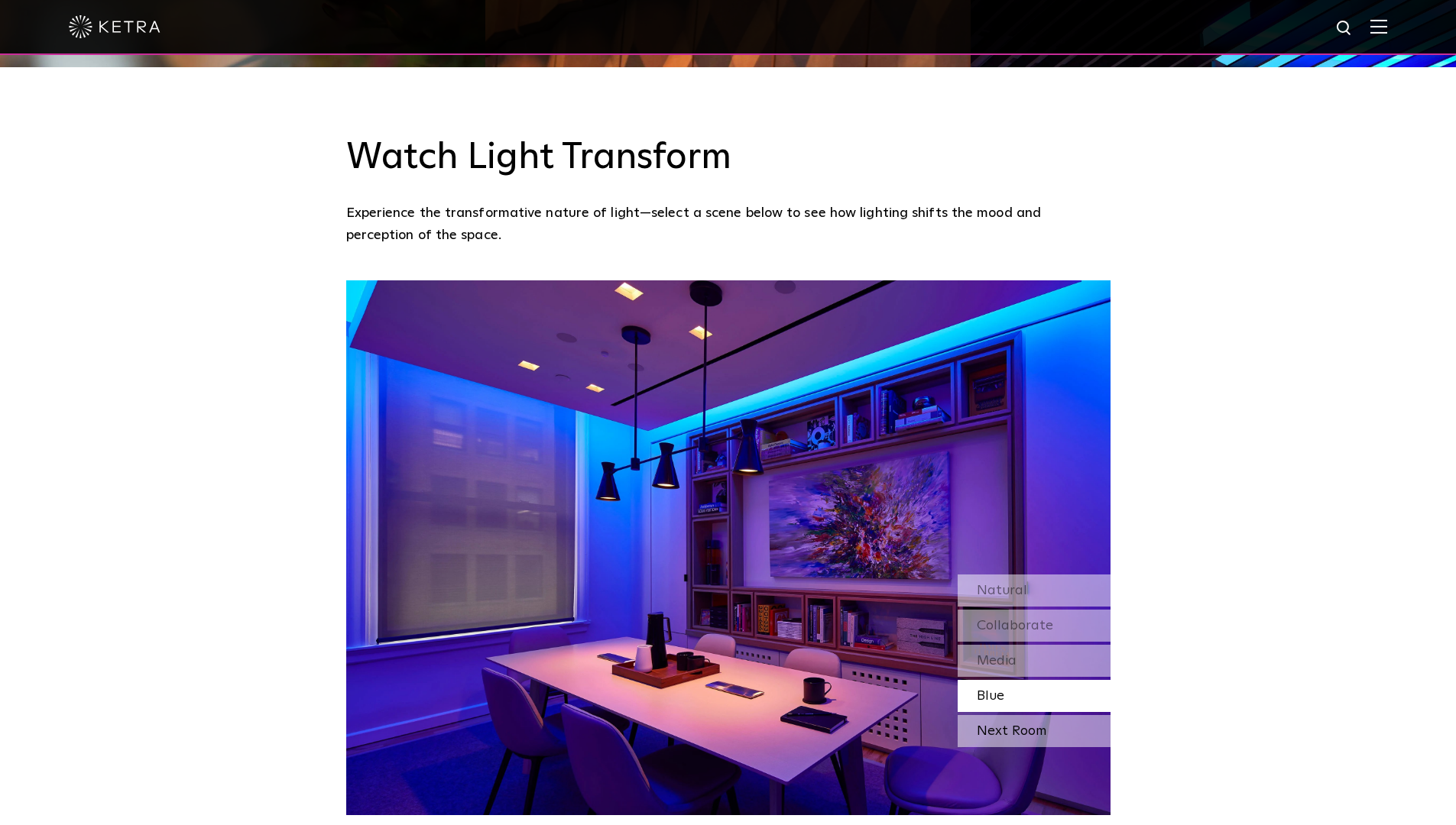
click at [1003, 715] on div "Next Room" at bounding box center [1034, 731] width 153 height 32
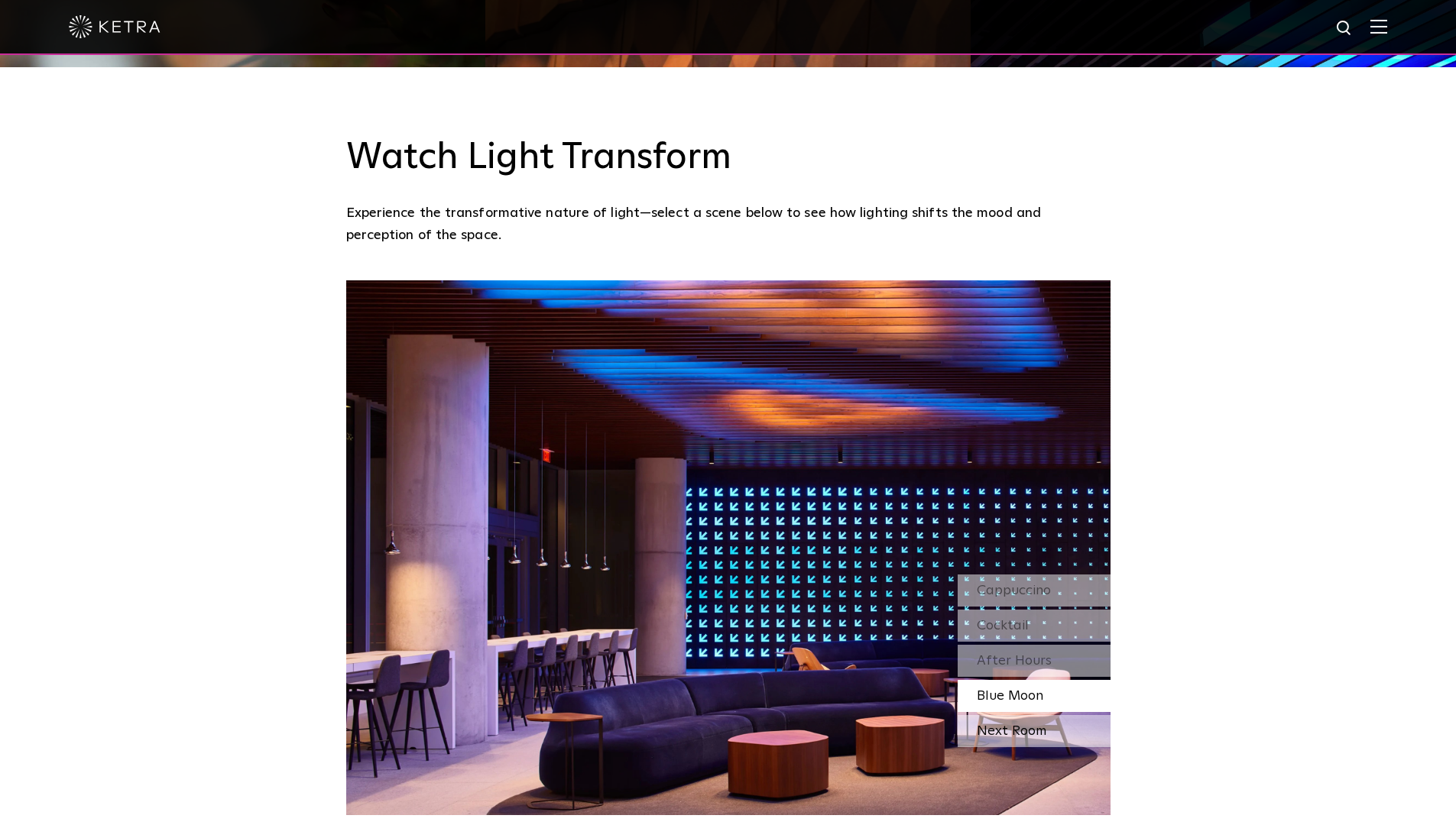
click at [1003, 715] on div "Next Room" at bounding box center [1034, 731] width 153 height 32
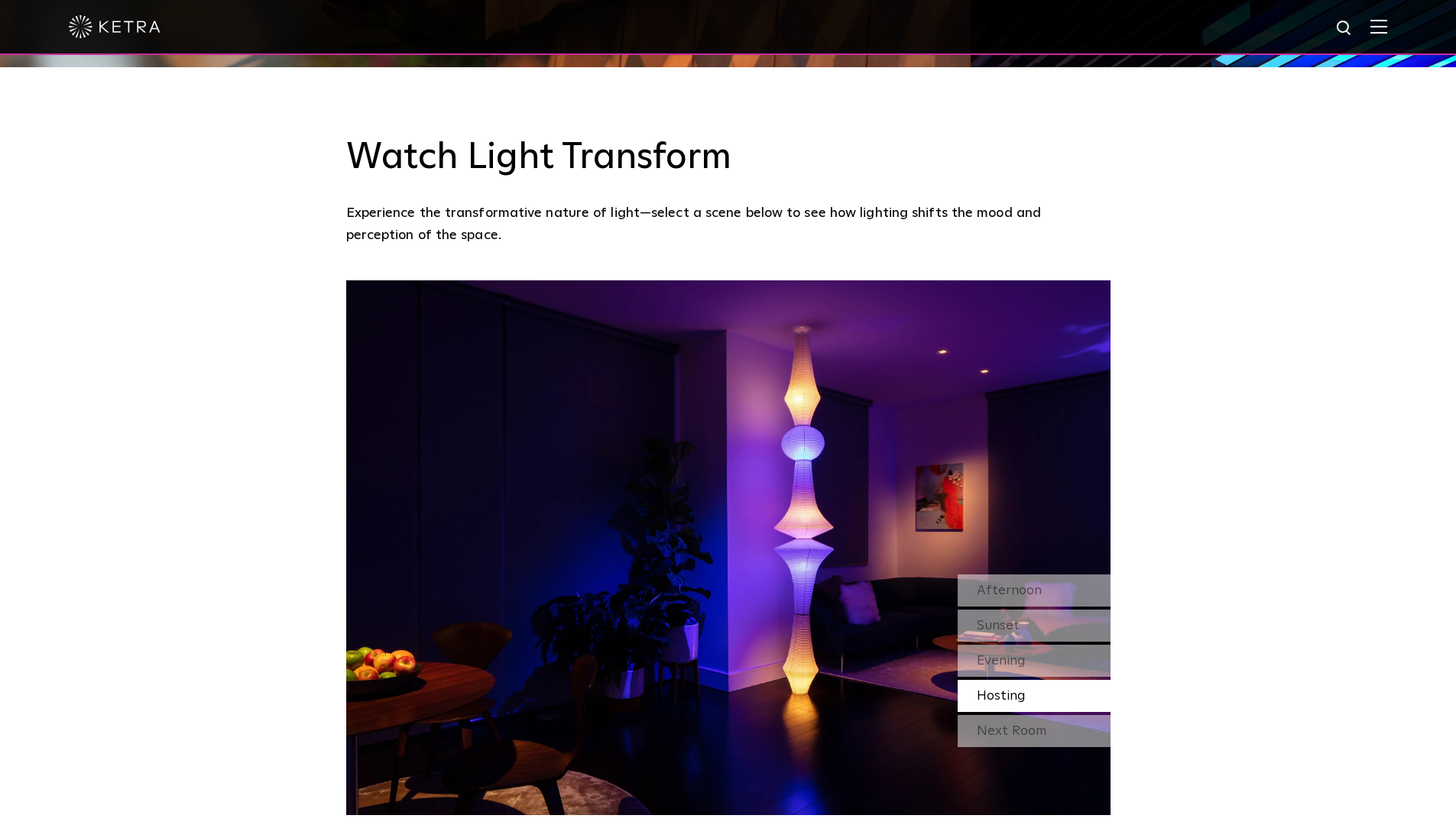
click at [94, 336] on div "Watch Light Transform Experience the transformative nature of light—select a sc…" at bounding box center [728, 440] width 1456 height 748
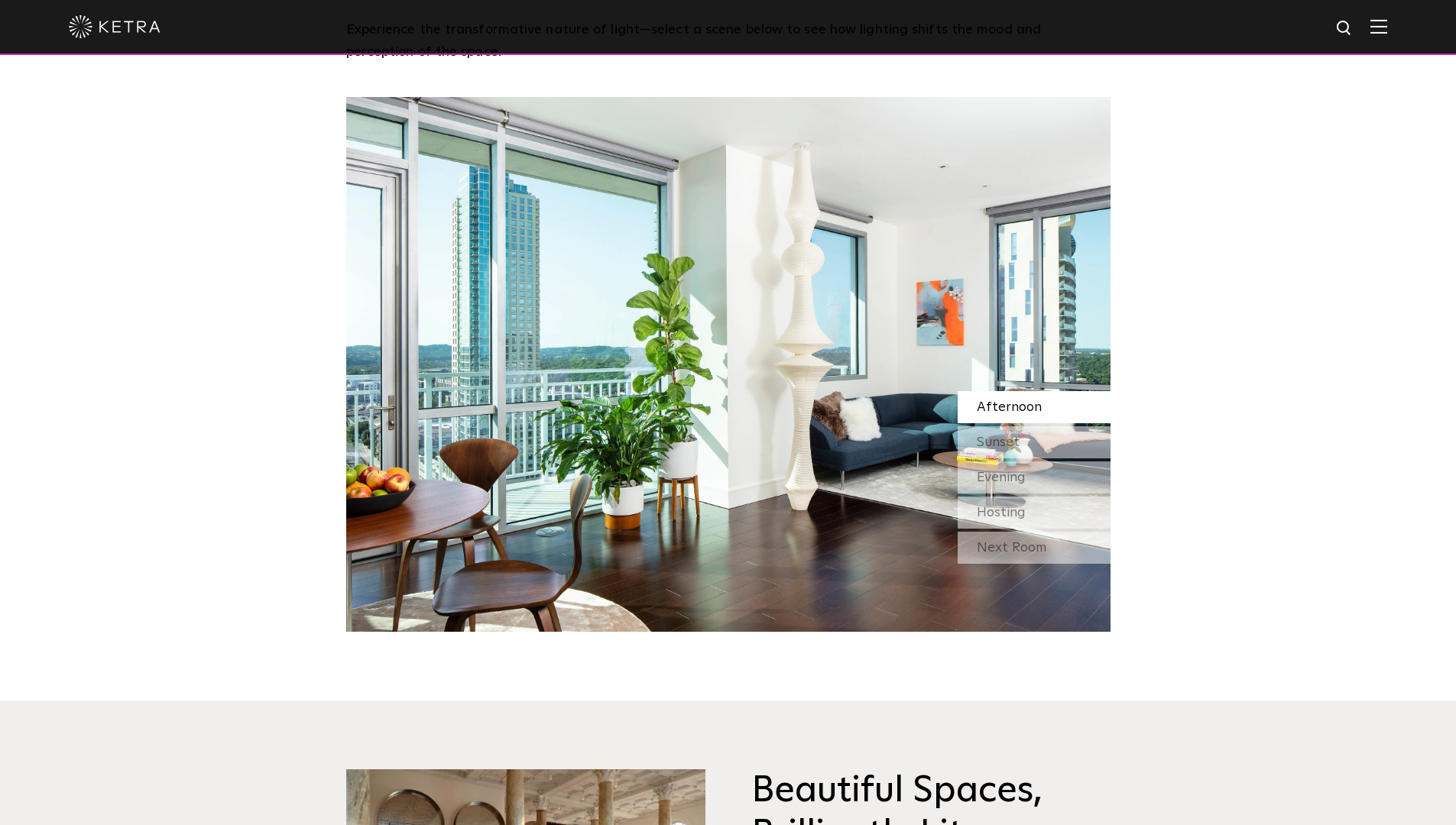
scroll to position [1464, 0]
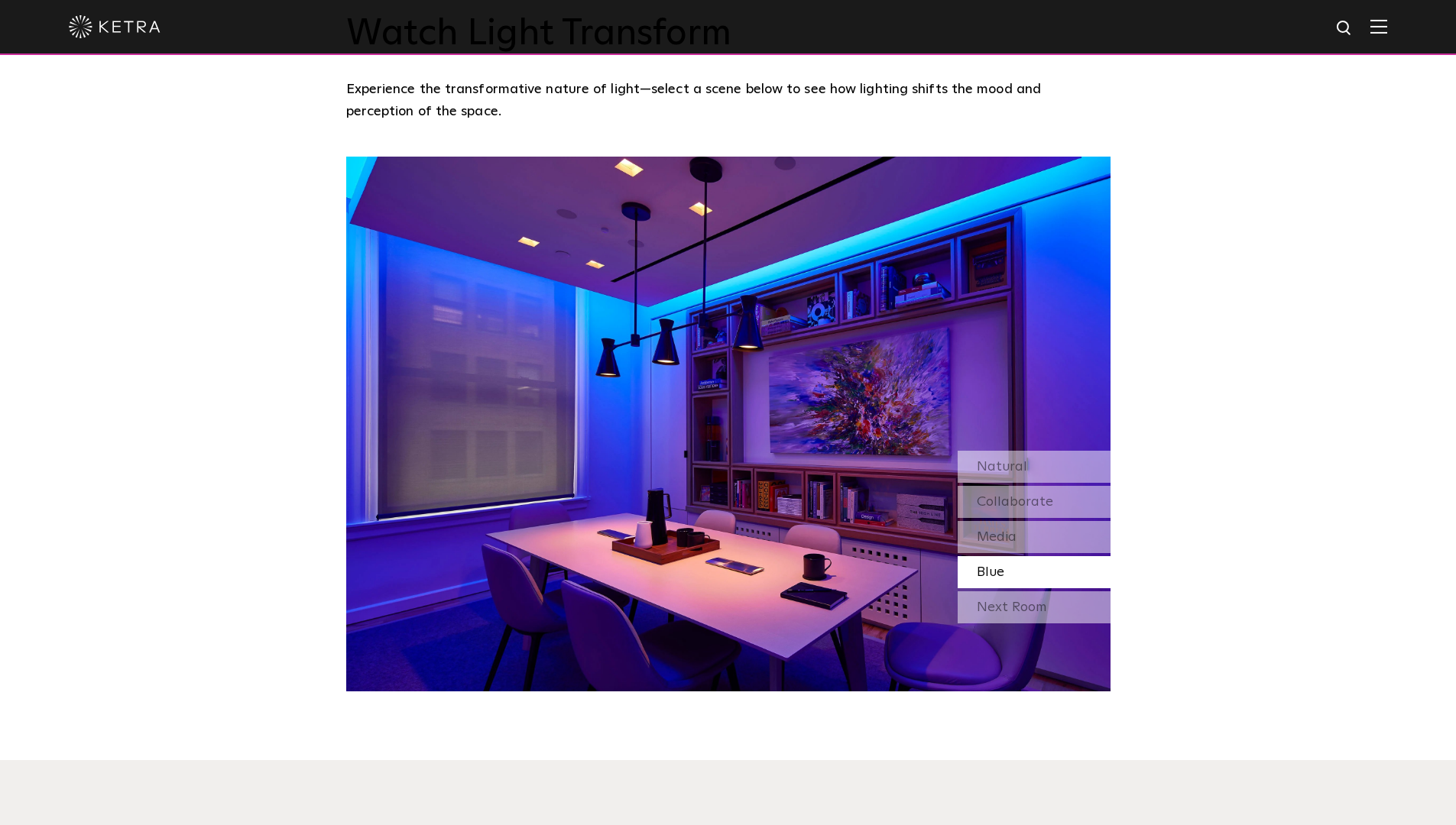
drag, startPoint x: 668, startPoint y: 266, endPoint x: 371, endPoint y: 311, distance: 300.4
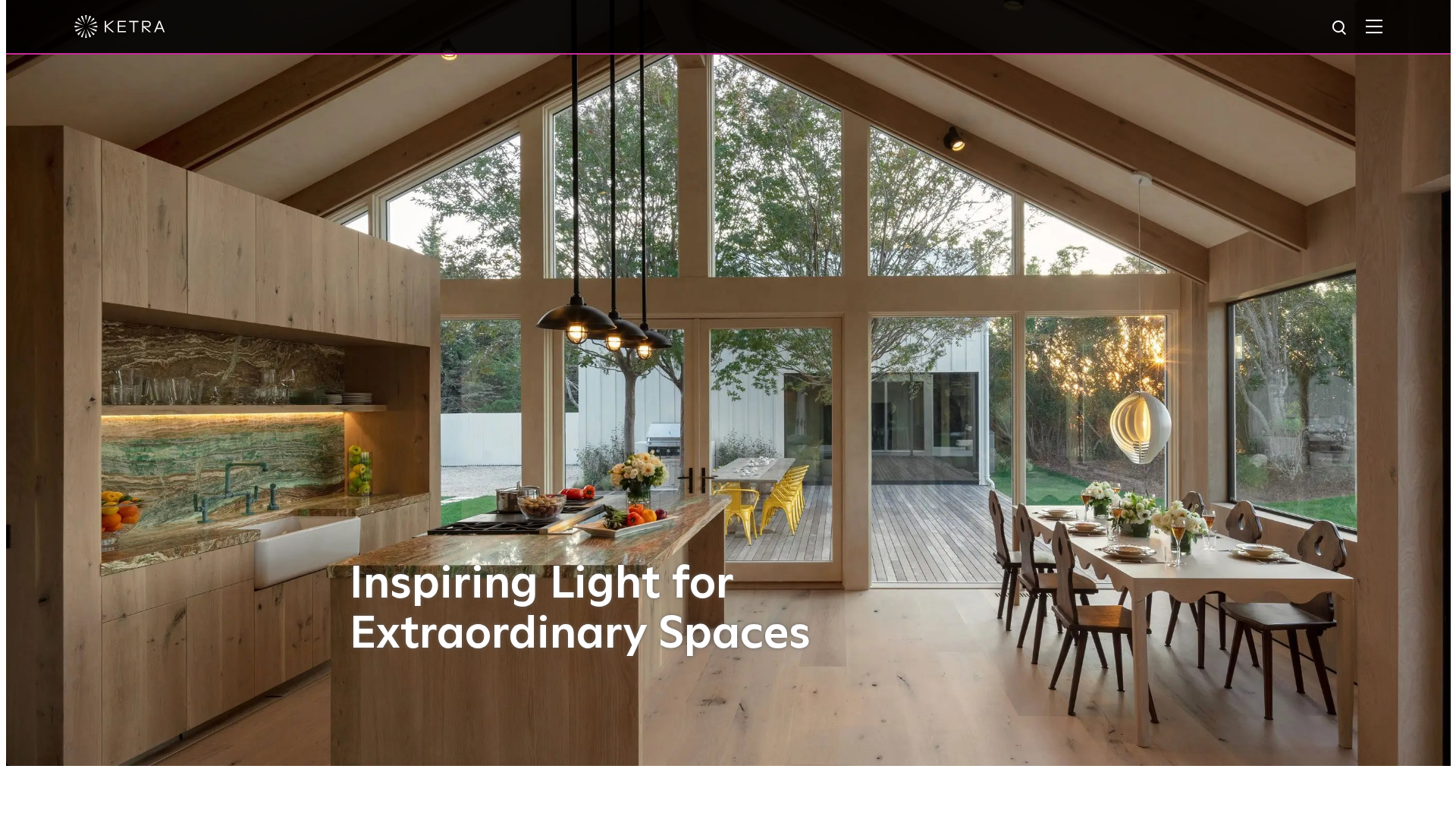
scroll to position [0, 0]
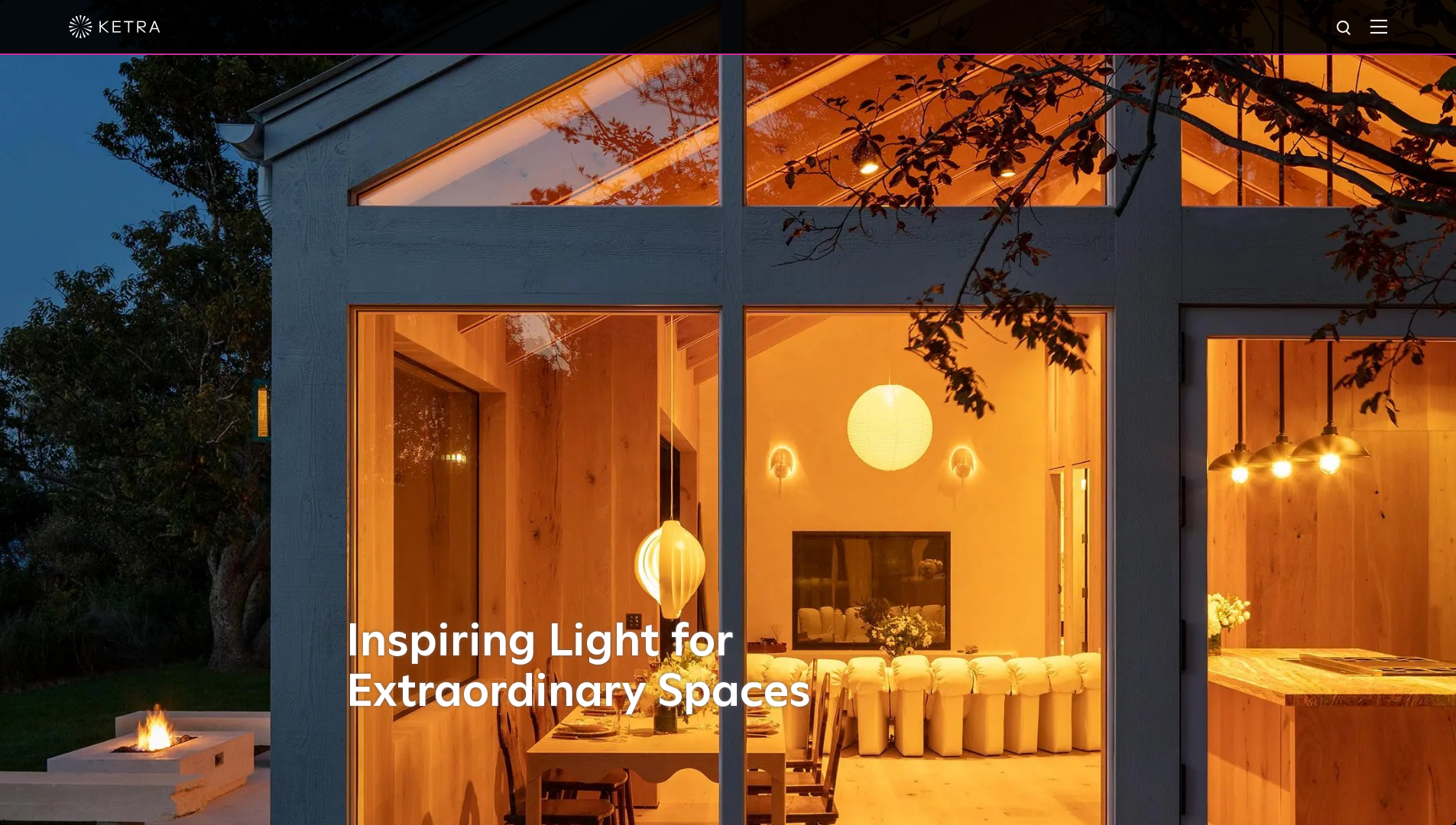
click at [1387, 30] on img at bounding box center [1379, 26] width 17 height 14
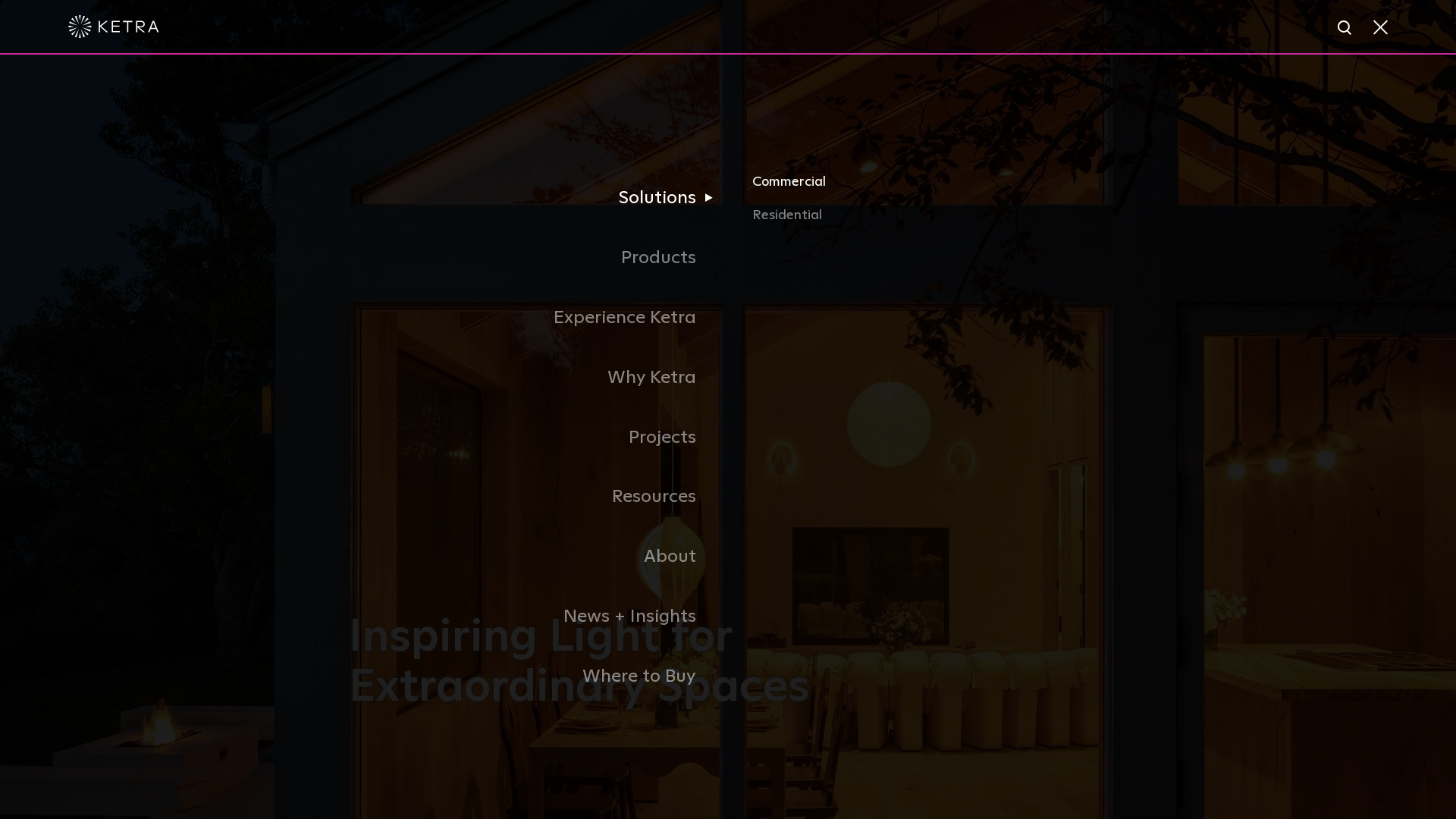
click at [801, 181] on link "Commercial" at bounding box center [929, 188] width 355 height 34
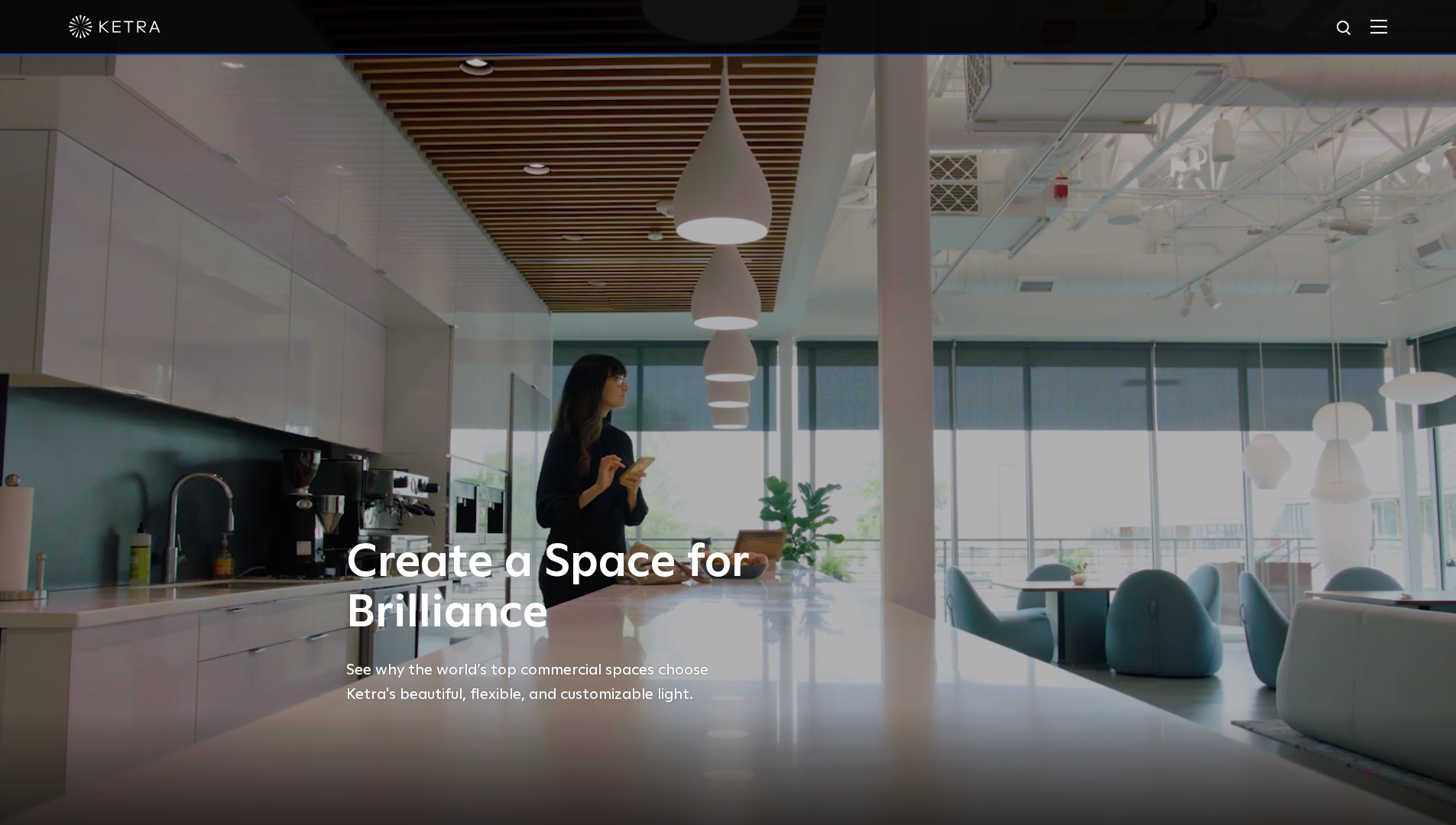
click at [649, 567] on h1 "Create a Space for Brilliance" at bounding box center [548, 588] width 405 height 101
click at [1387, 35] on span at bounding box center [1379, 27] width 17 height 15
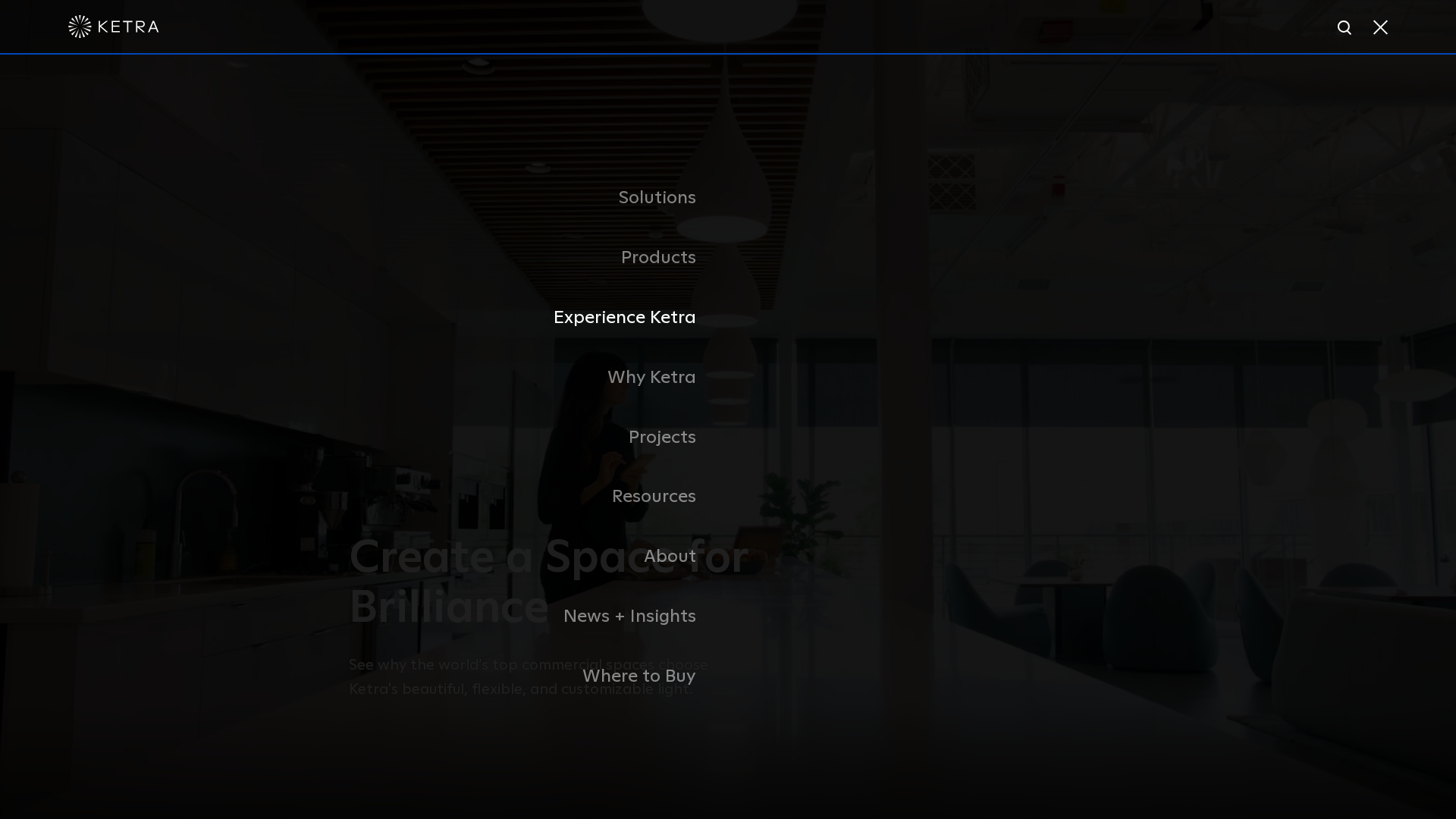
click at [667, 316] on link "Experience Ketra" at bounding box center [538, 318] width 379 height 60
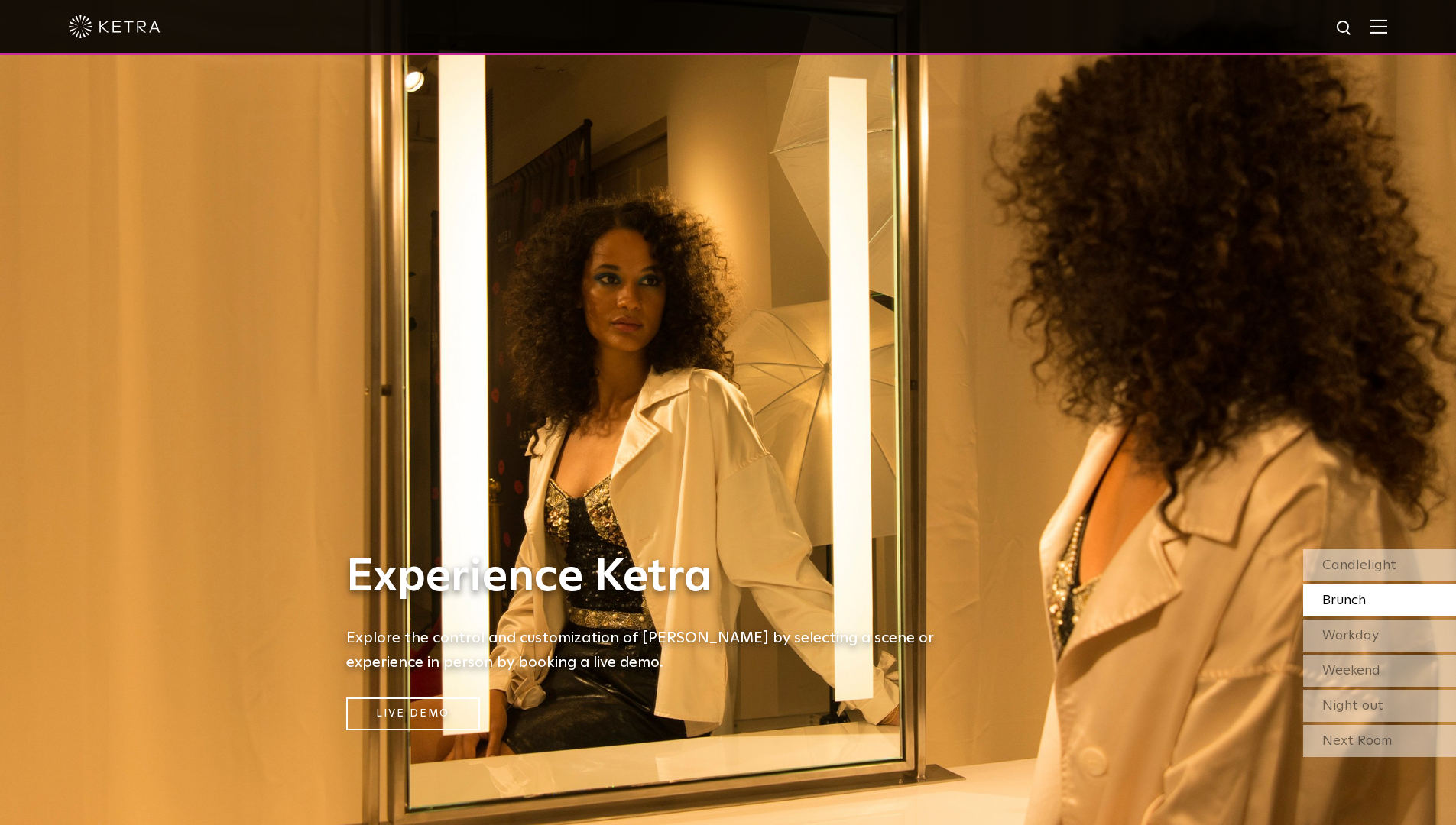
click at [1348, 601] on span "Brunch" at bounding box center [1343, 601] width 43 height 14
click at [1348, 640] on span "Workday" at bounding box center [1350, 635] width 57 height 14
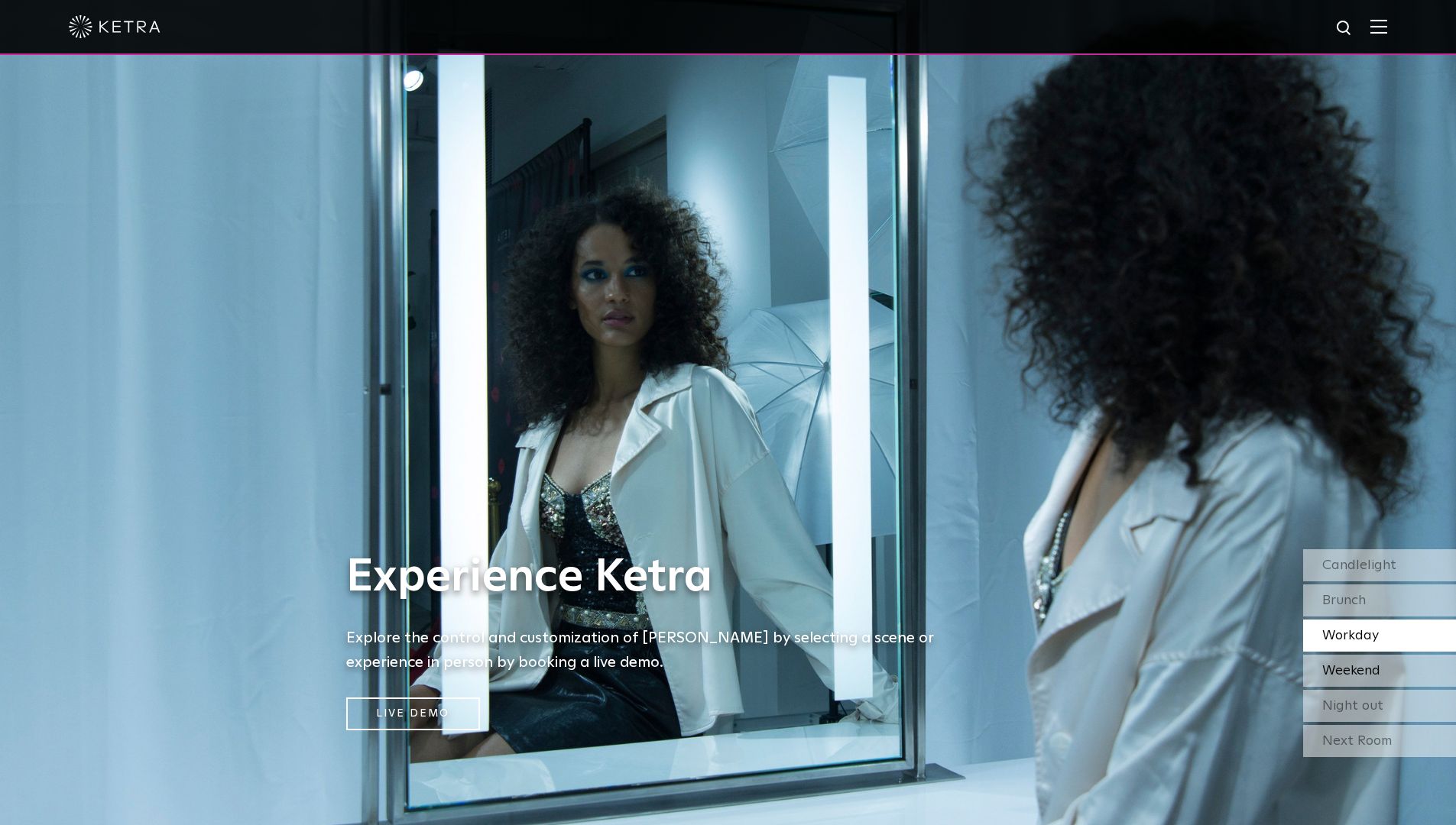
click at [1347, 668] on span "Weekend" at bounding box center [1351, 671] width 58 height 14
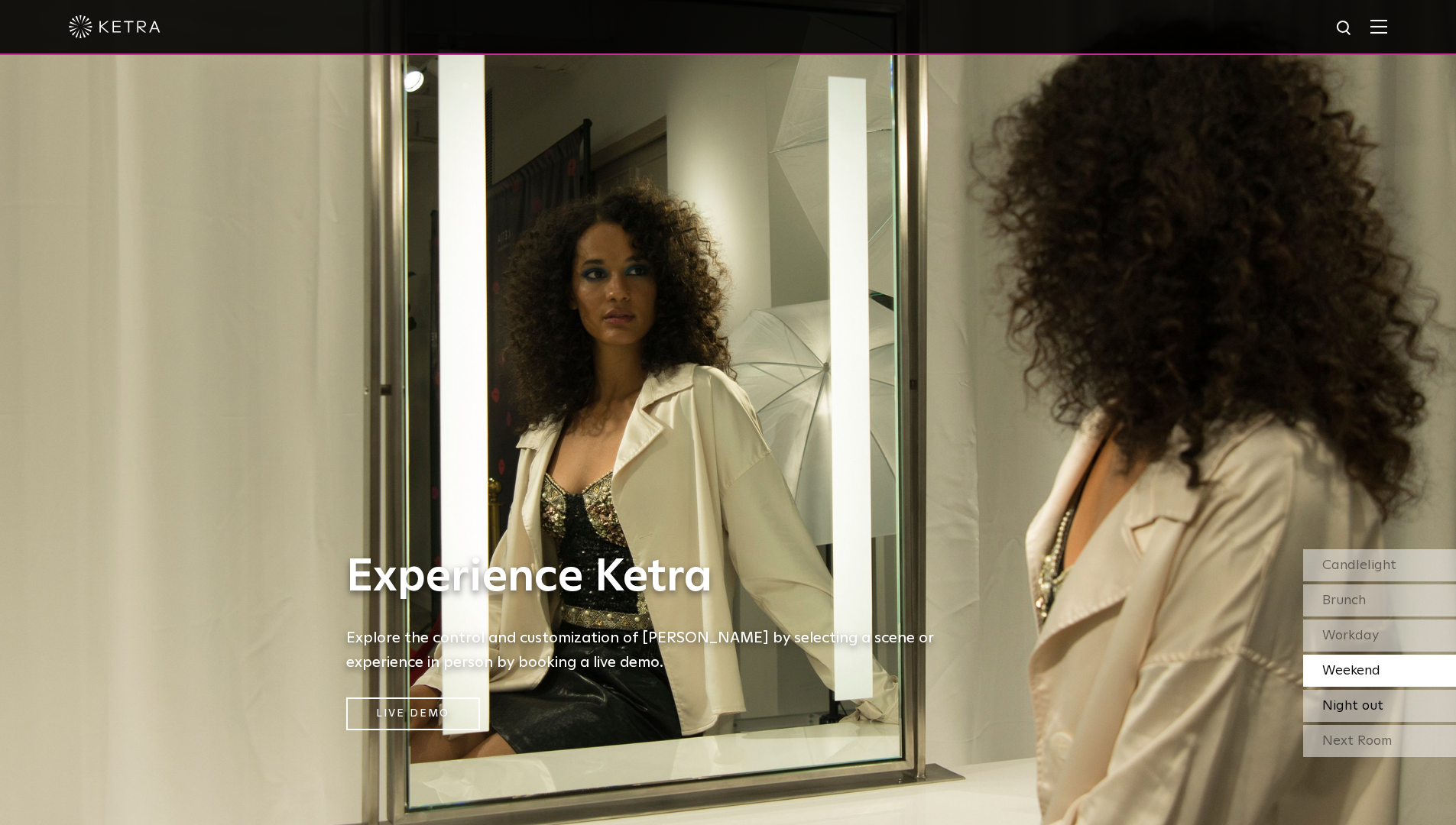
click at [1348, 705] on span "Night out" at bounding box center [1353, 706] width 61 height 14
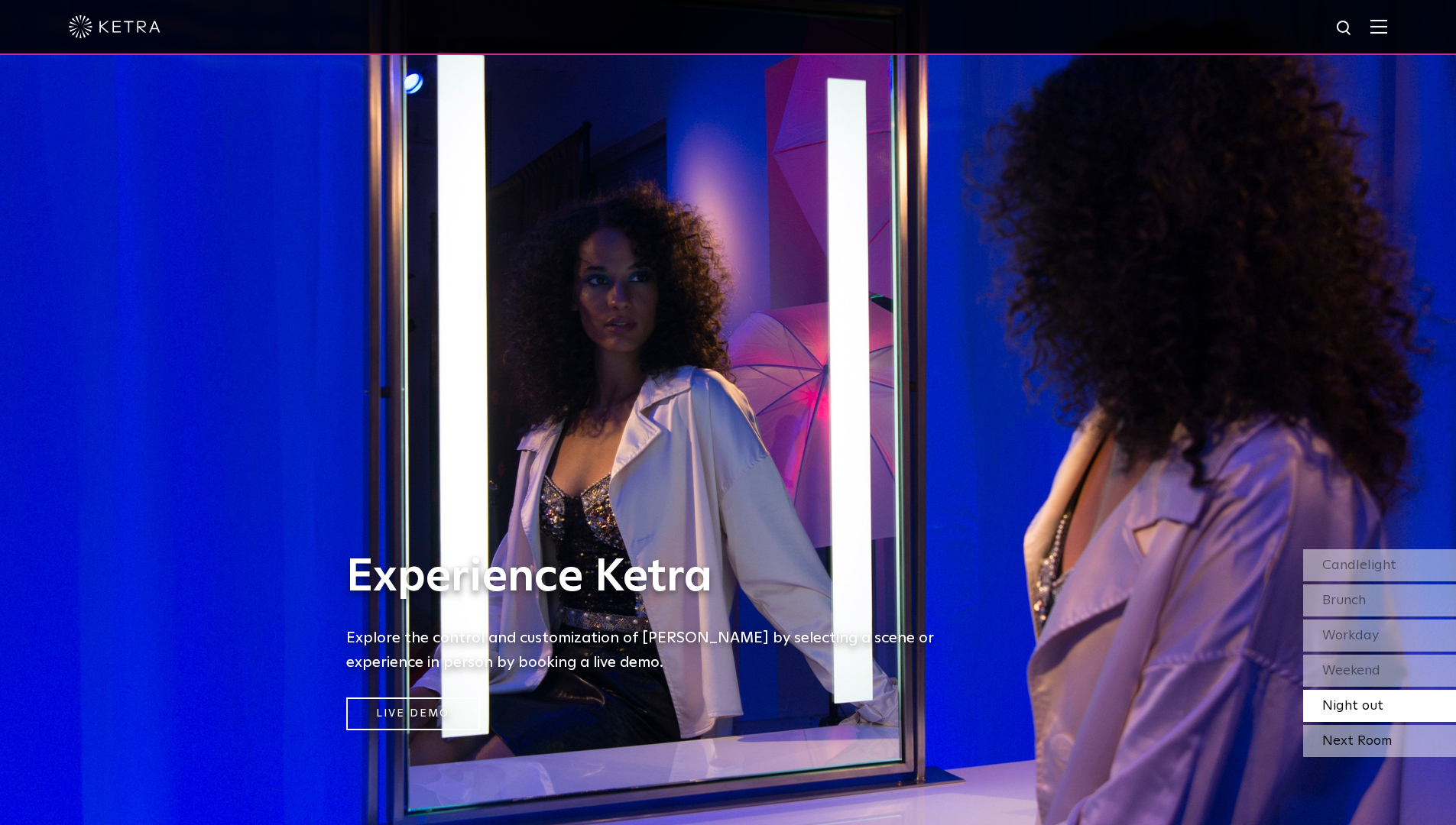
click at [1340, 739] on div "Next Room" at bounding box center [1379, 741] width 153 height 32
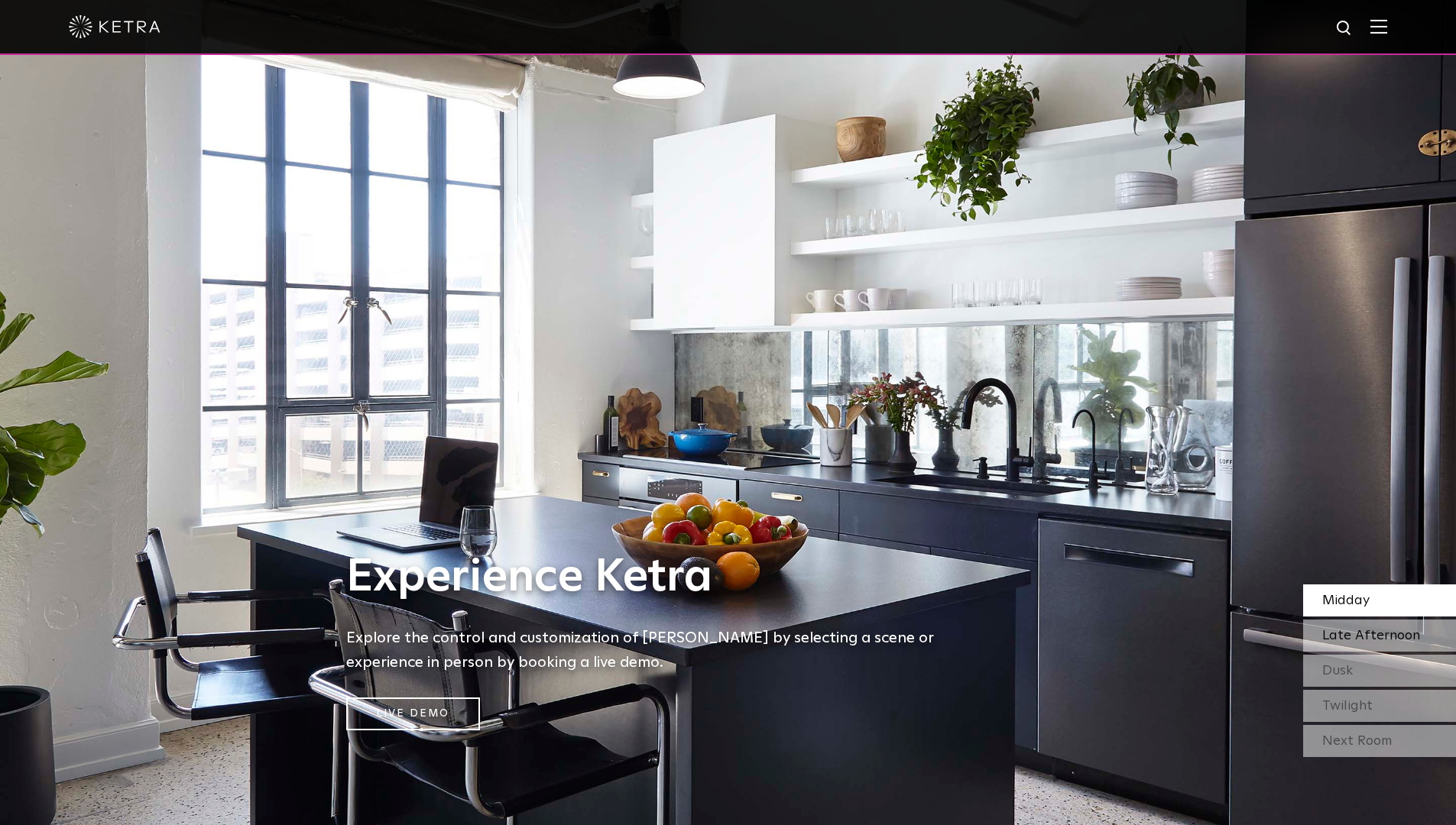
click at [1345, 637] on span "Late Afternoon" at bounding box center [1370, 635] width 97 height 14
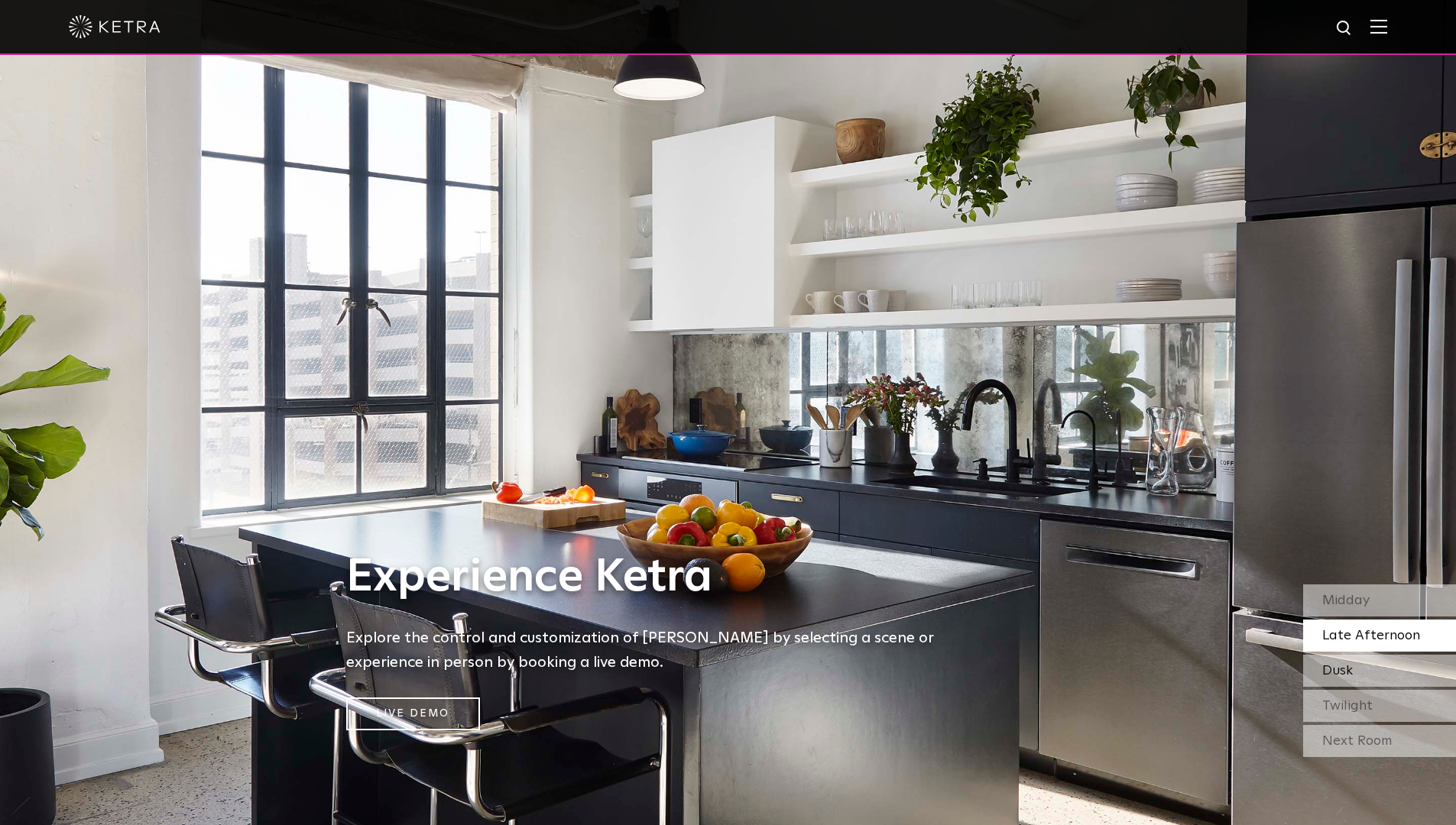
click at [1344, 664] on span "Dusk" at bounding box center [1337, 671] width 31 height 14
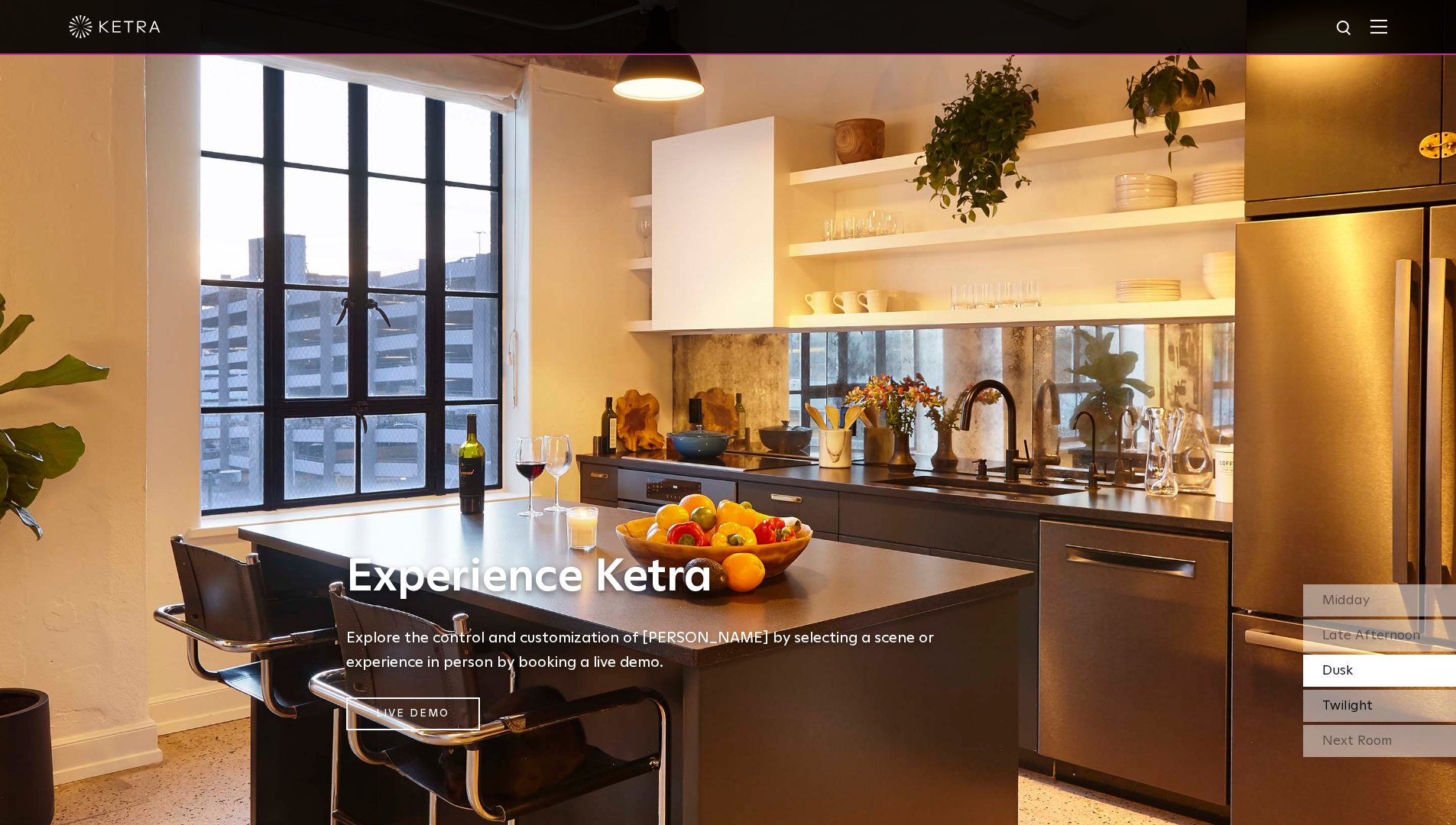
click at [1342, 699] on span "Twilight" at bounding box center [1348, 706] width 51 height 14
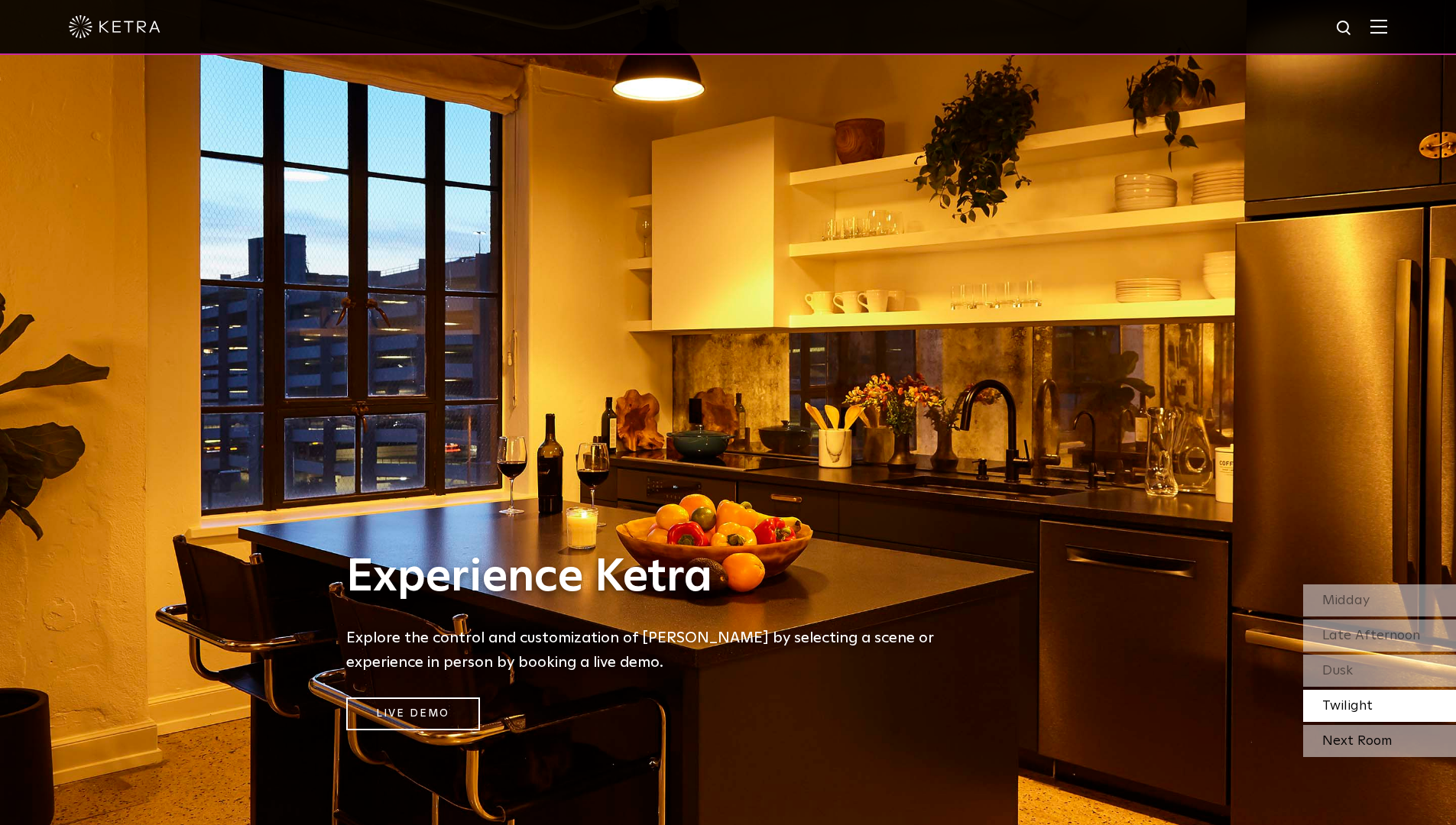
click at [1346, 732] on div "Next Room" at bounding box center [1379, 741] width 153 height 32
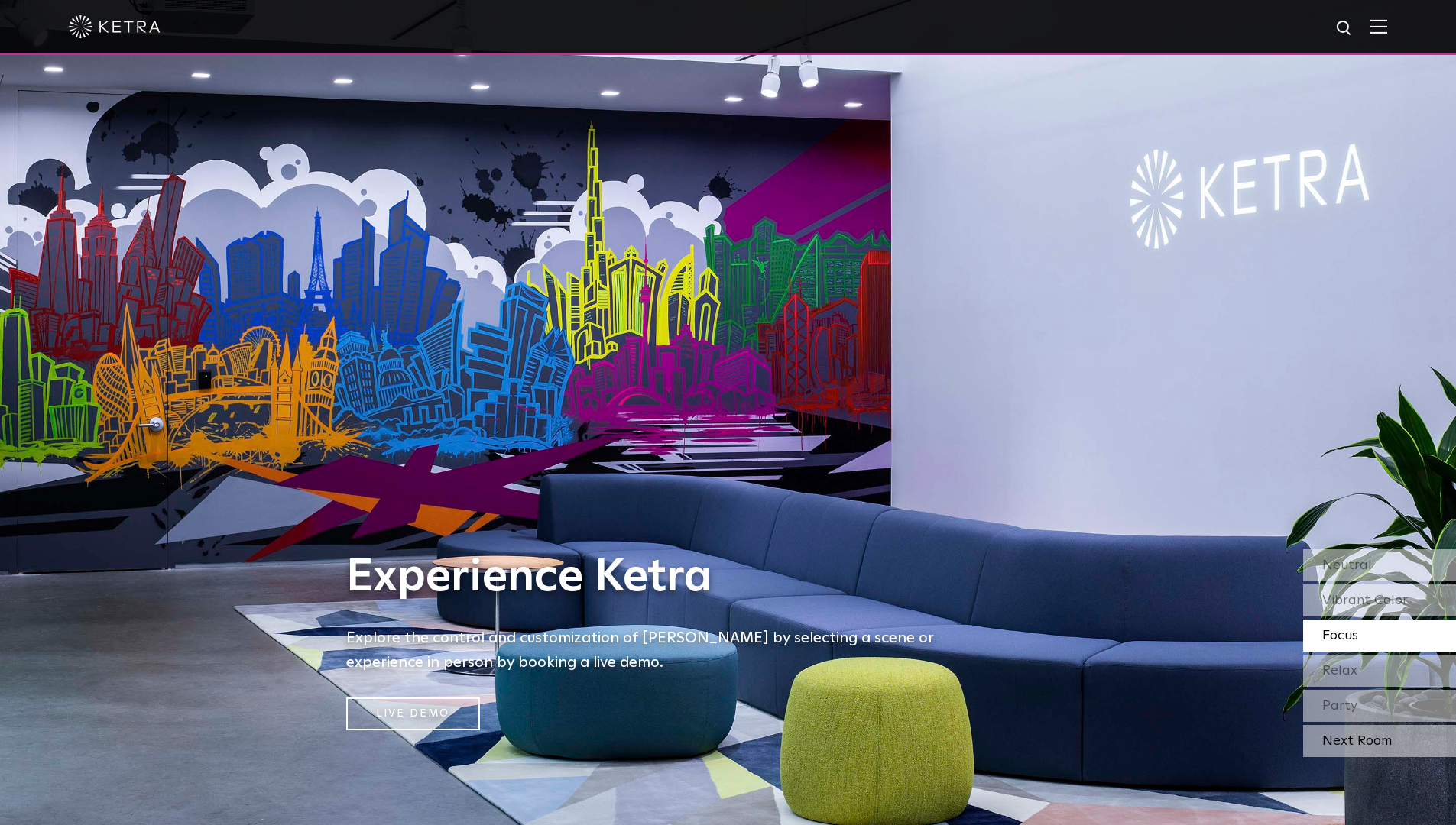
click at [1352, 750] on div "Next Room" at bounding box center [1379, 741] width 153 height 32
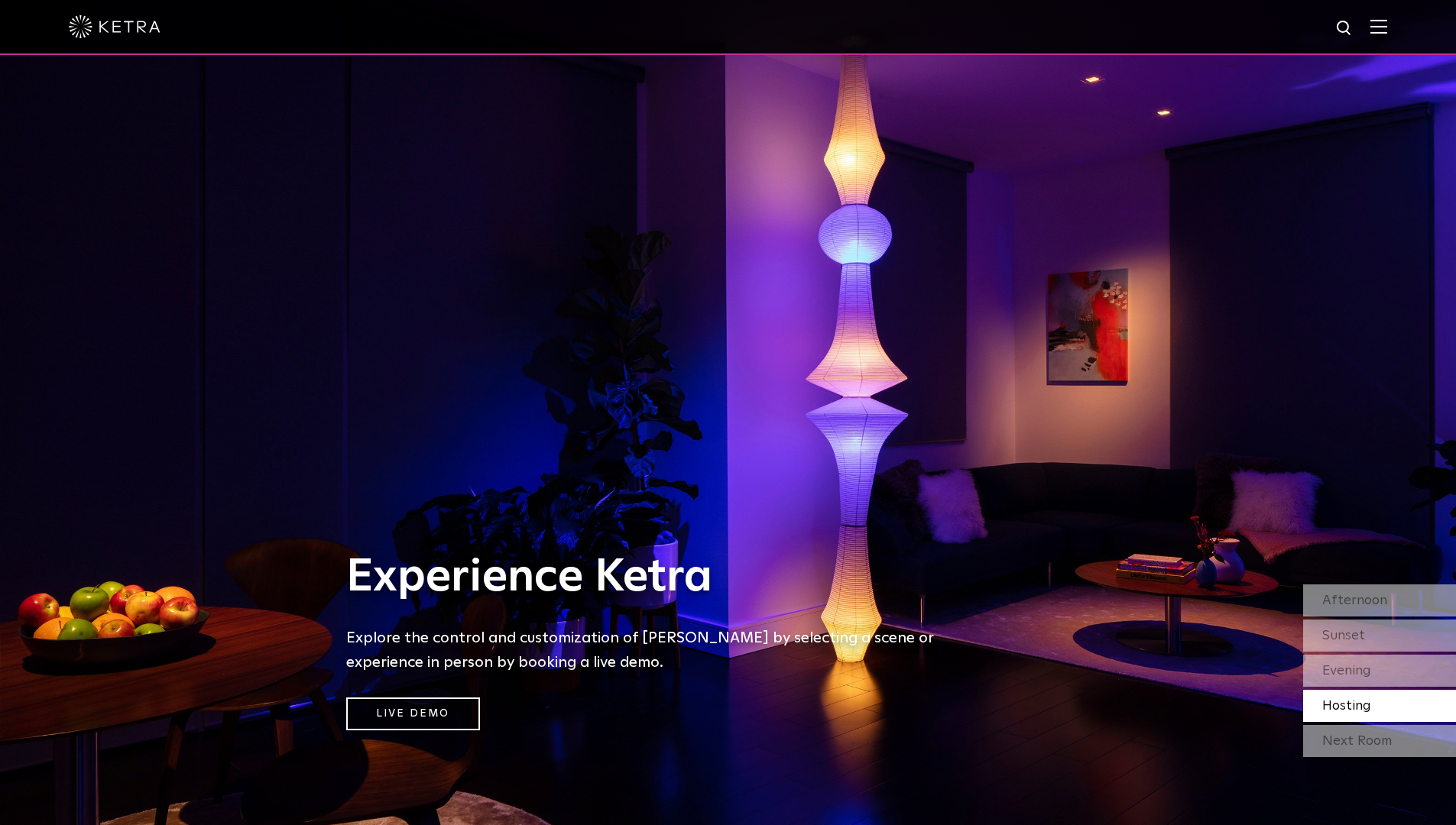
click at [1352, 750] on div "Next Room" at bounding box center [1379, 741] width 153 height 32
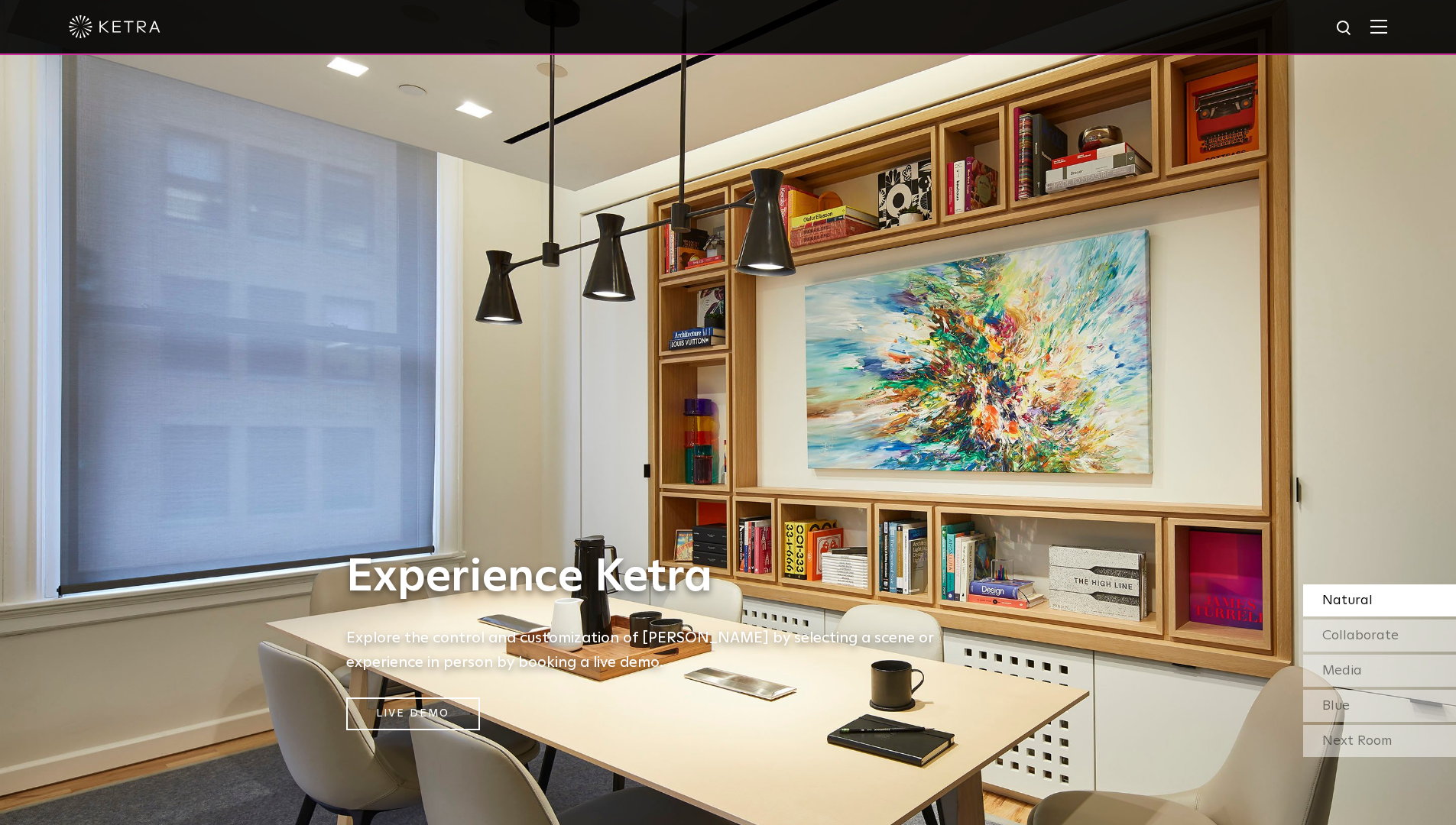
click at [1352, 750] on div "Next Room" at bounding box center [1379, 741] width 153 height 32
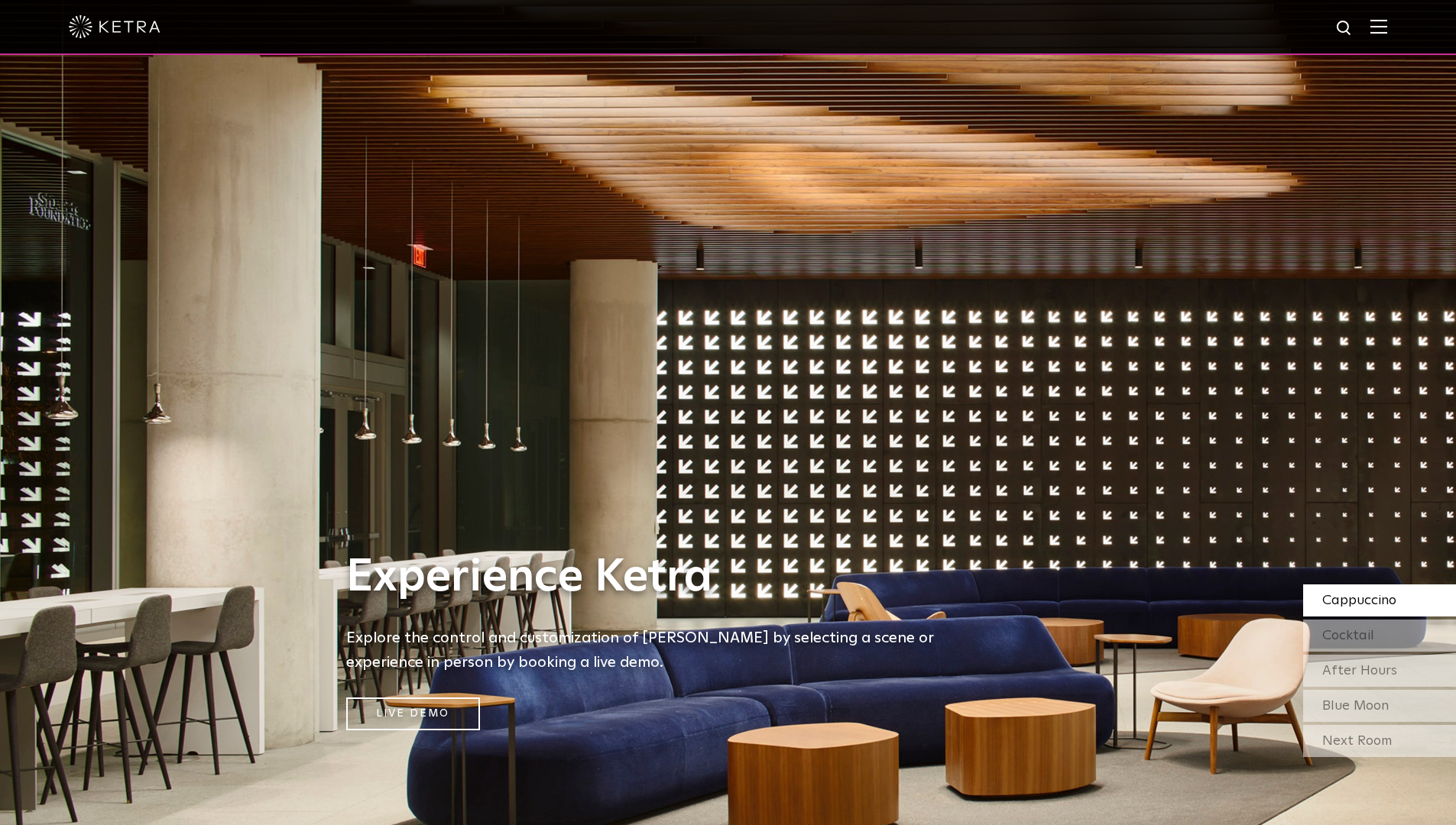
click at [1387, 28] on img at bounding box center [1379, 26] width 17 height 14
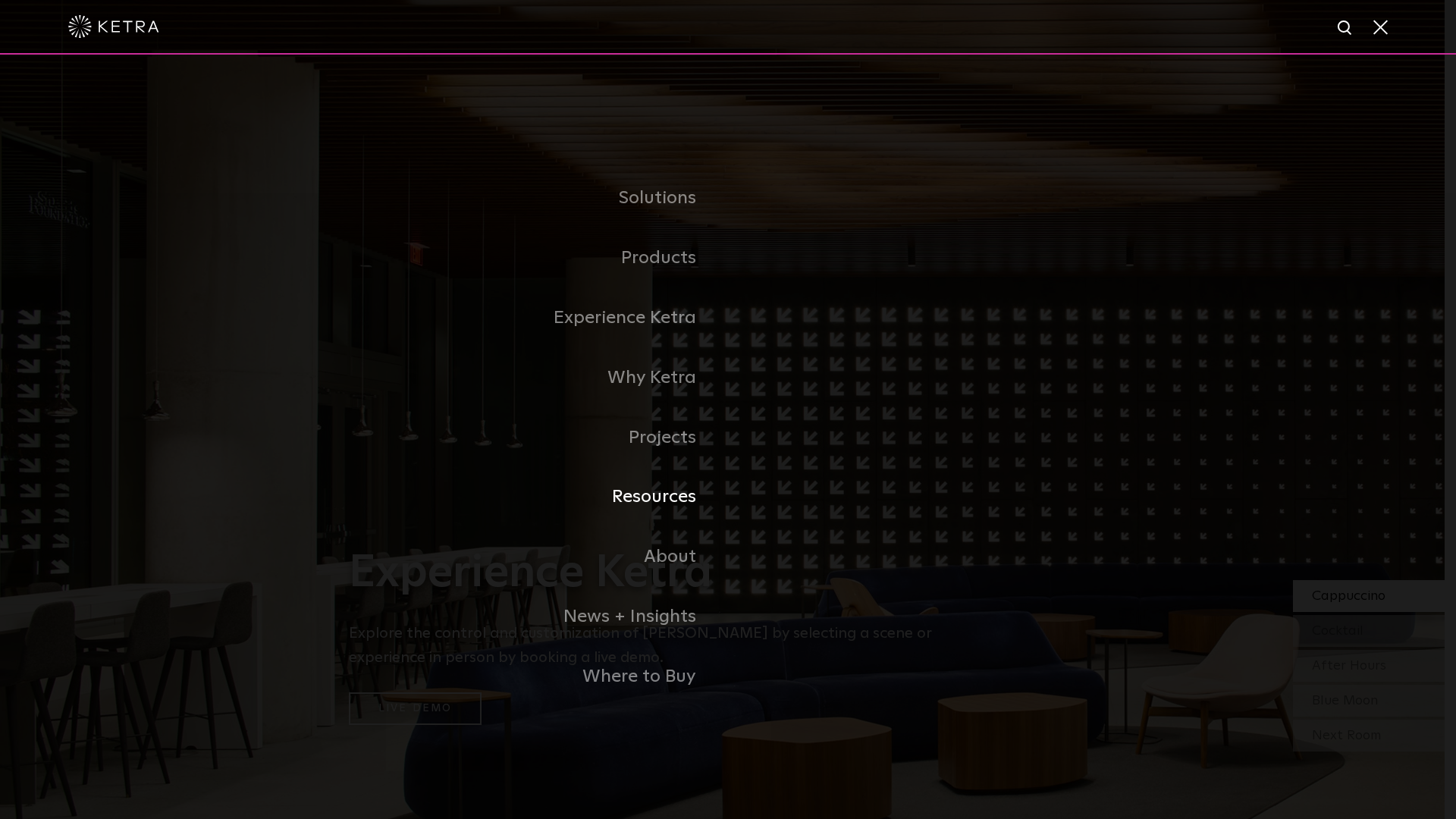
click at [659, 489] on link "Resources" at bounding box center [538, 496] width 379 height 60
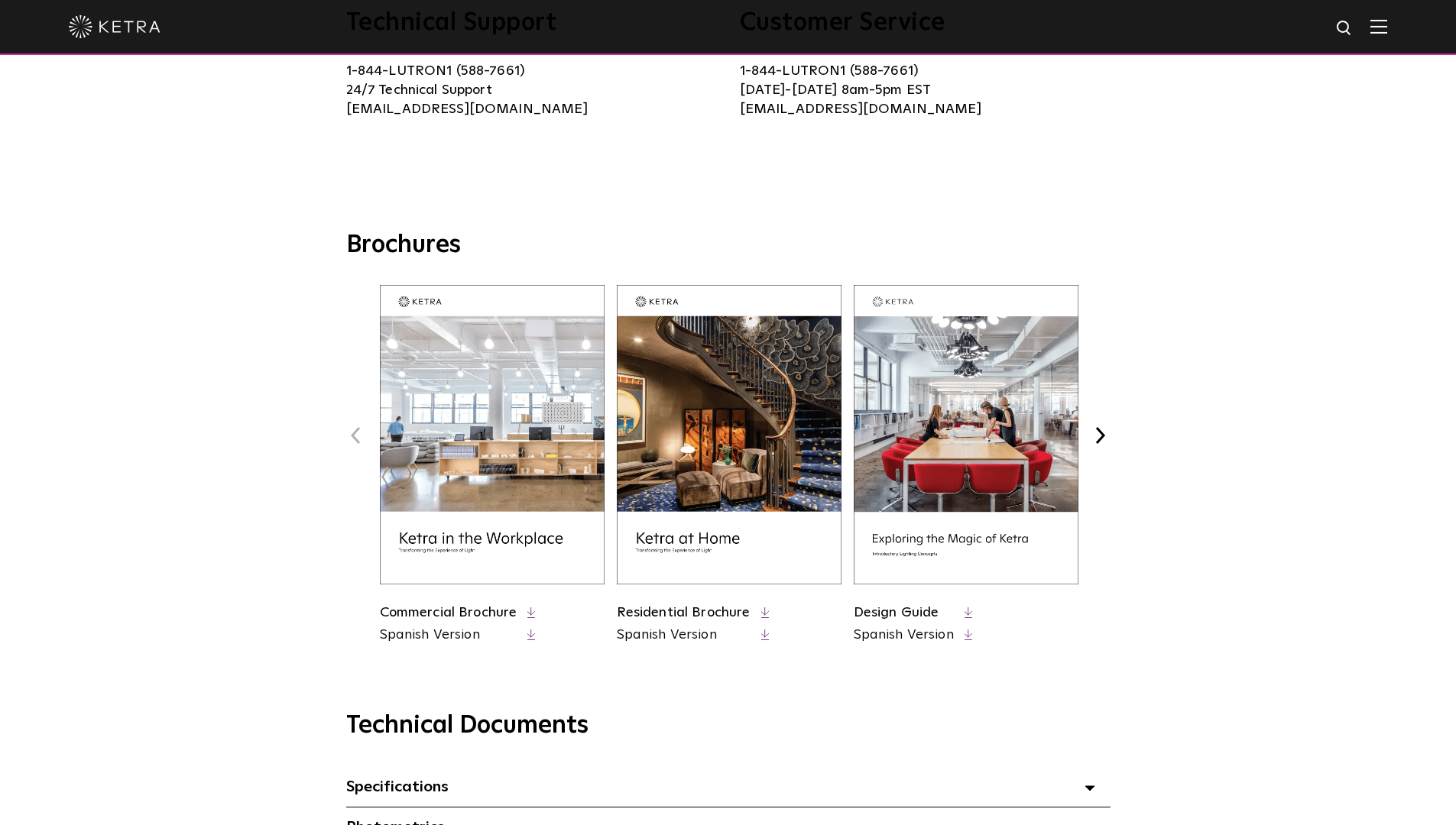
click at [664, 607] on link "Residential Brochure" at bounding box center [684, 612] width 134 height 14
